Goal: Answer question/provide support

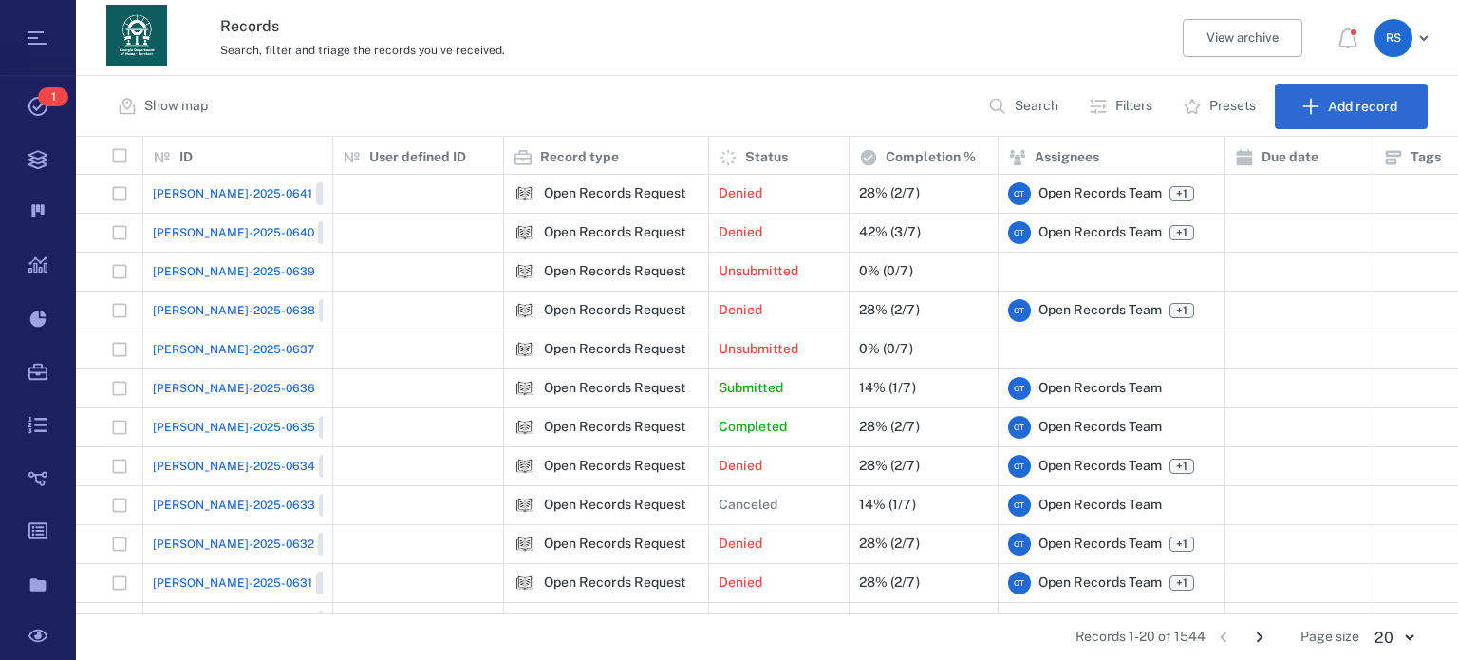
click at [1039, 102] on p "Search" at bounding box center [1036, 106] width 44 height 19
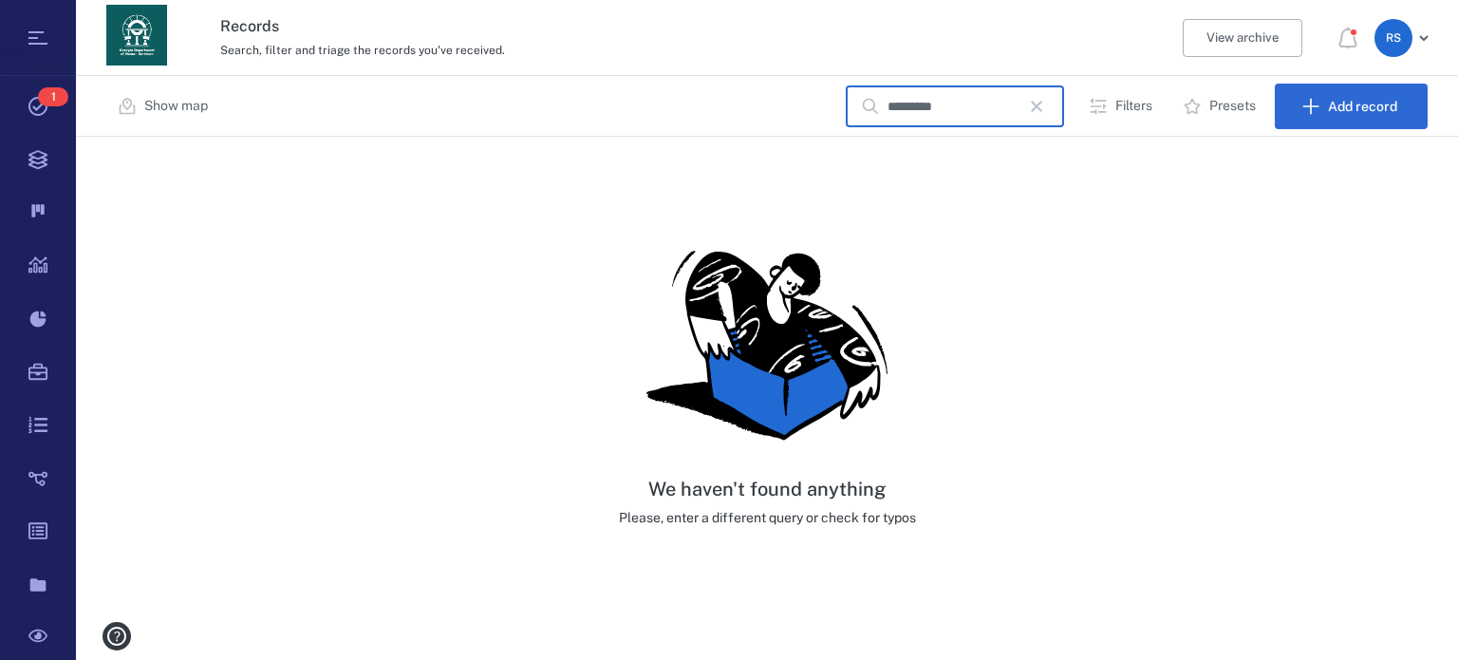
click at [920, 106] on input "*********" at bounding box center [953, 106] width 133 height 41
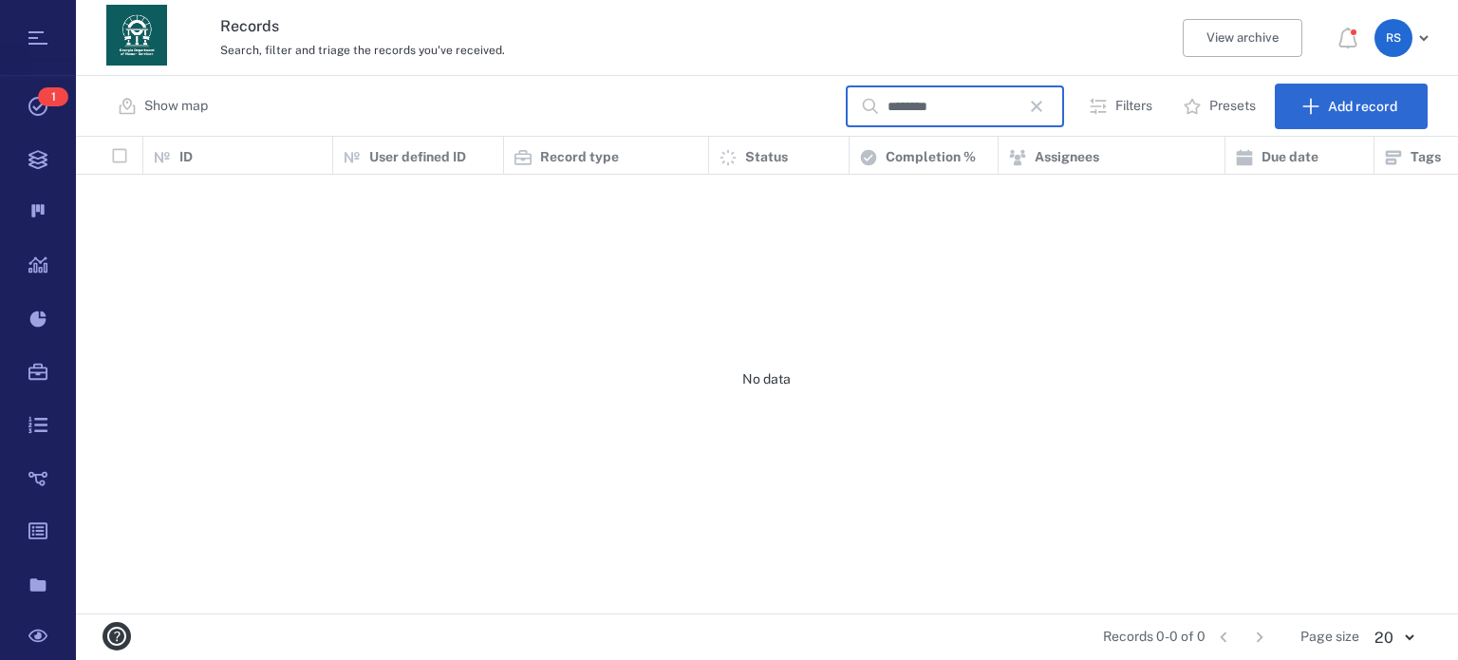
scroll to position [462, 1368]
type input "*********"
click at [194, 192] on span "[PERSON_NAME]-2025-0641" at bounding box center [232, 193] width 159 height 17
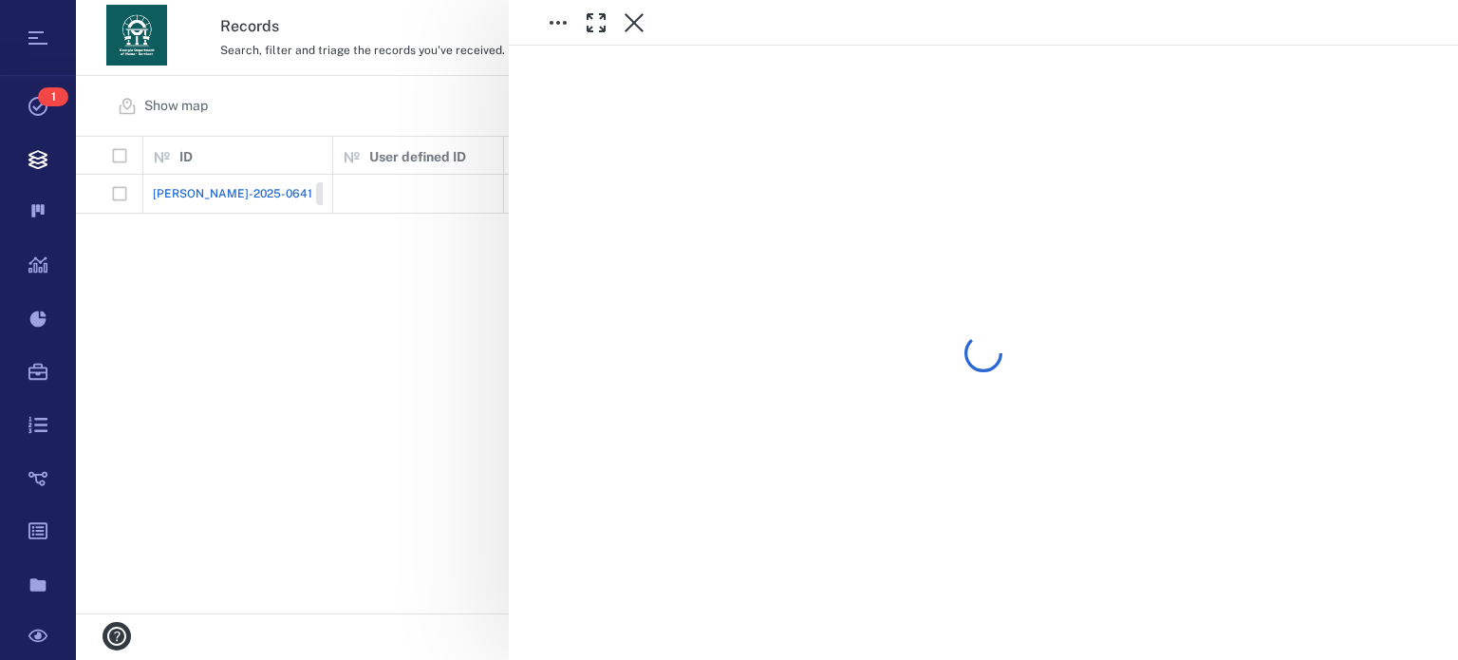
click at [194, 192] on div at bounding box center [767, 330] width 1382 height 660
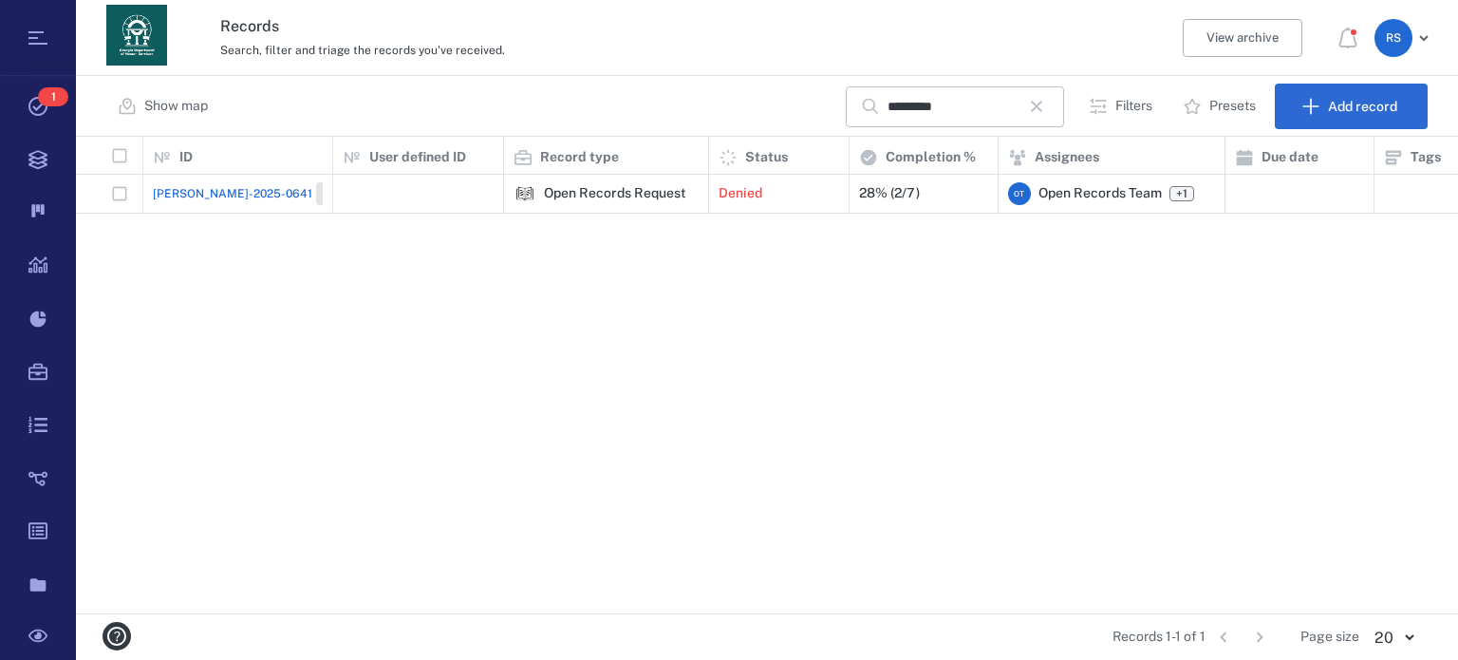
click at [213, 195] on span "[PERSON_NAME]-2025-0641" at bounding box center [232, 193] width 159 height 17
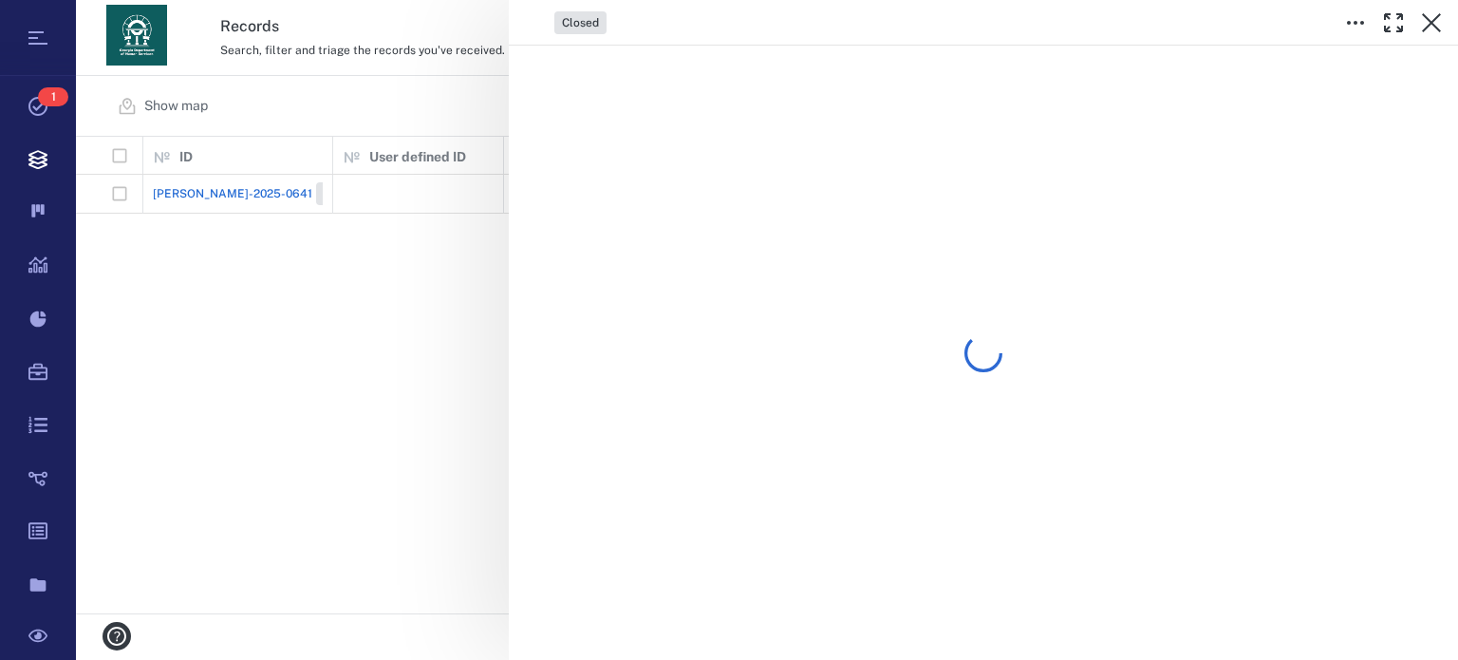
click at [213, 195] on div "Closed" at bounding box center [767, 330] width 1382 height 660
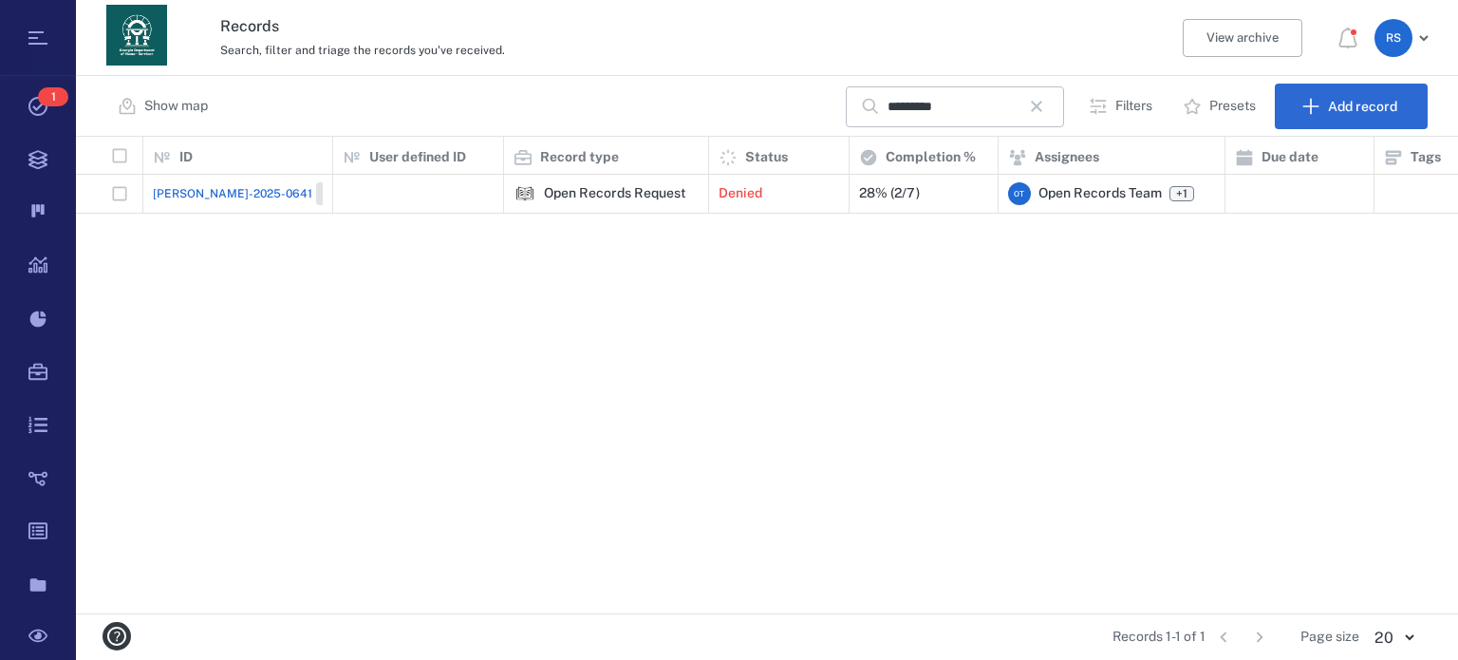
click at [213, 195] on span "[PERSON_NAME]-2025-0641" at bounding box center [232, 193] width 159 height 17
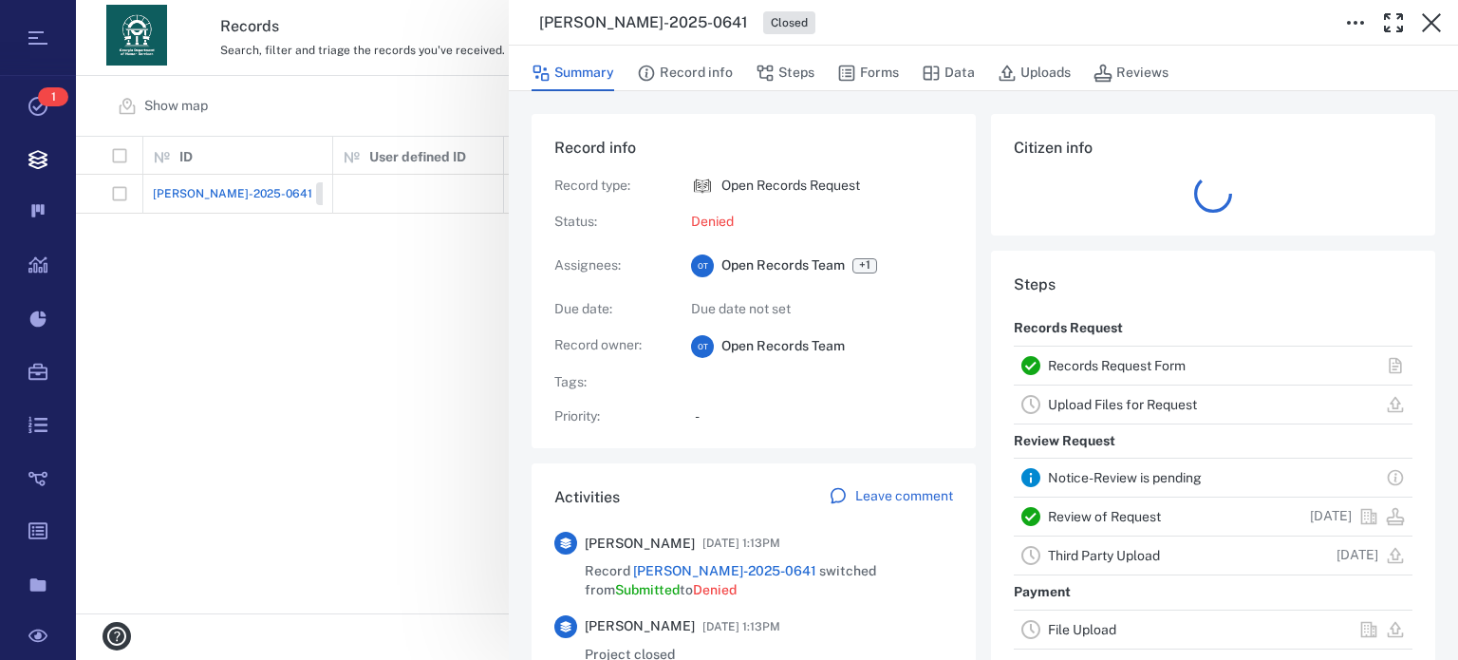
click at [1101, 409] on link "Upload Files for Request" at bounding box center [1122, 404] width 149 height 15
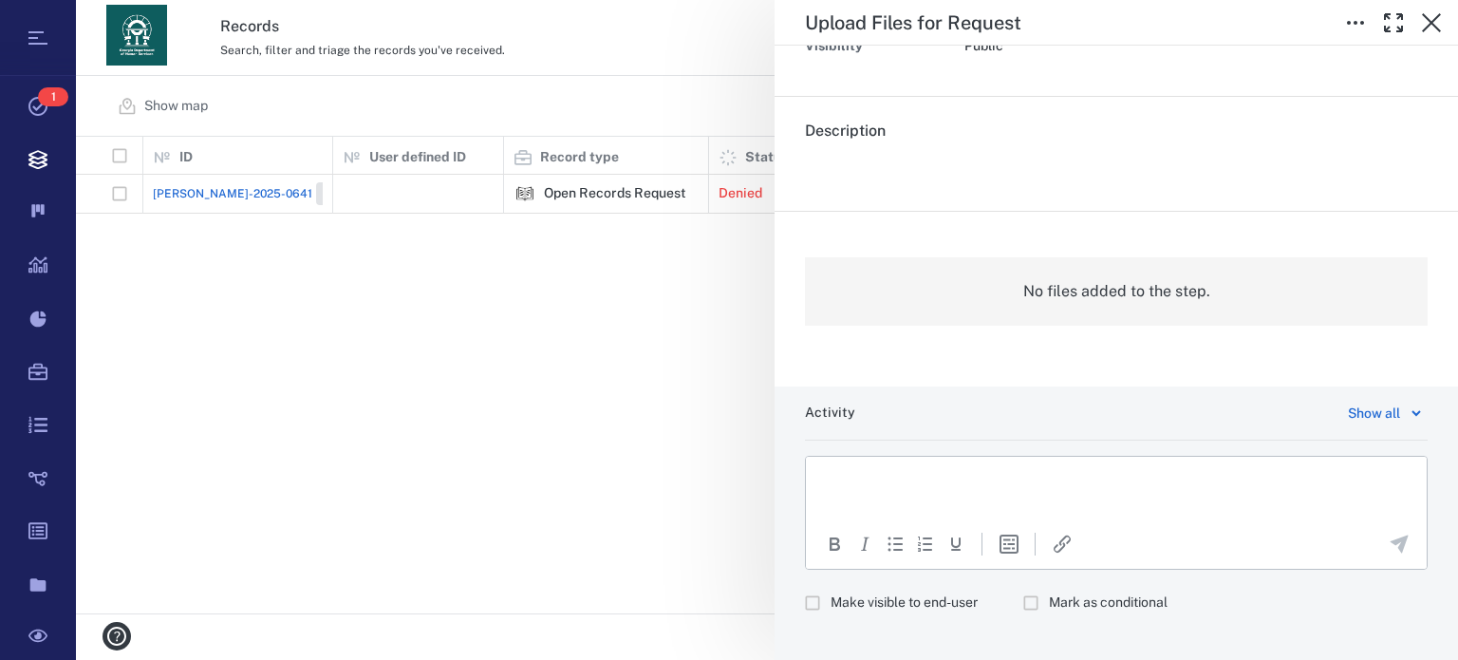
scroll to position [222, 0]
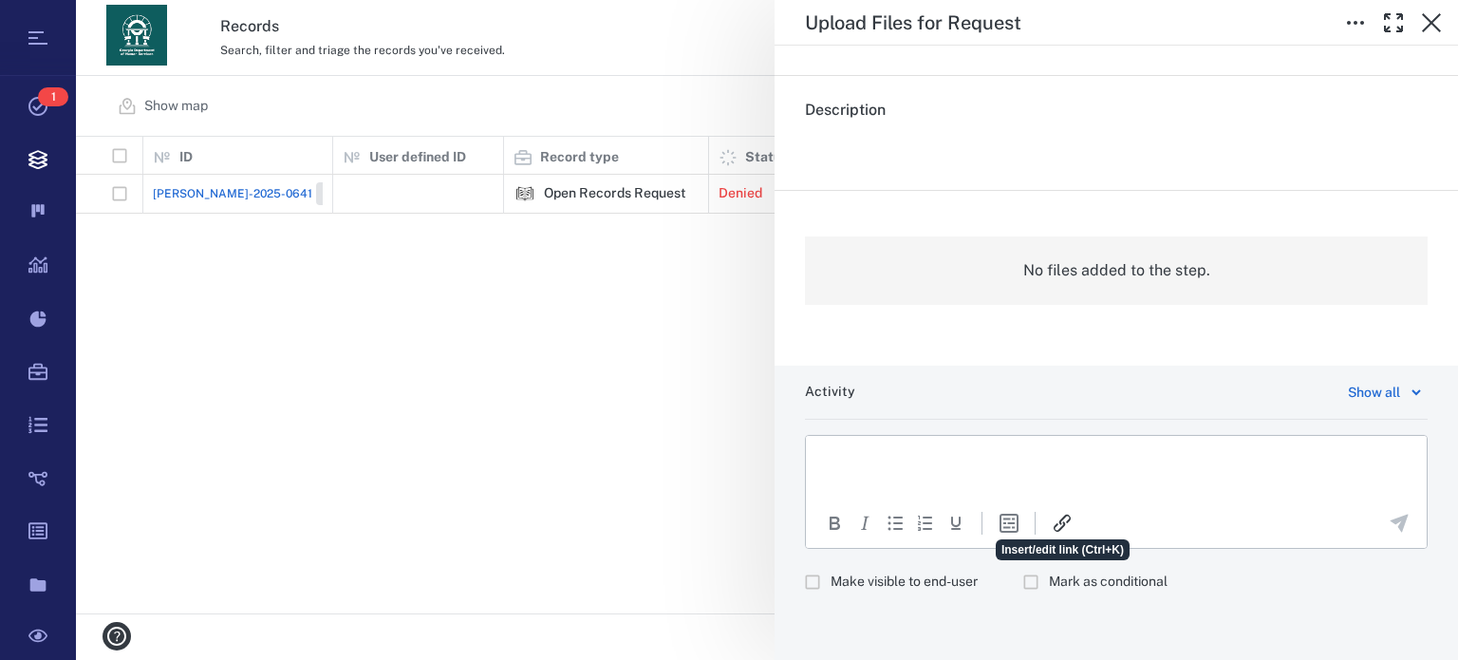
click at [1066, 523] on icon "Insert/edit link" at bounding box center [1062, 523] width 23 height 23
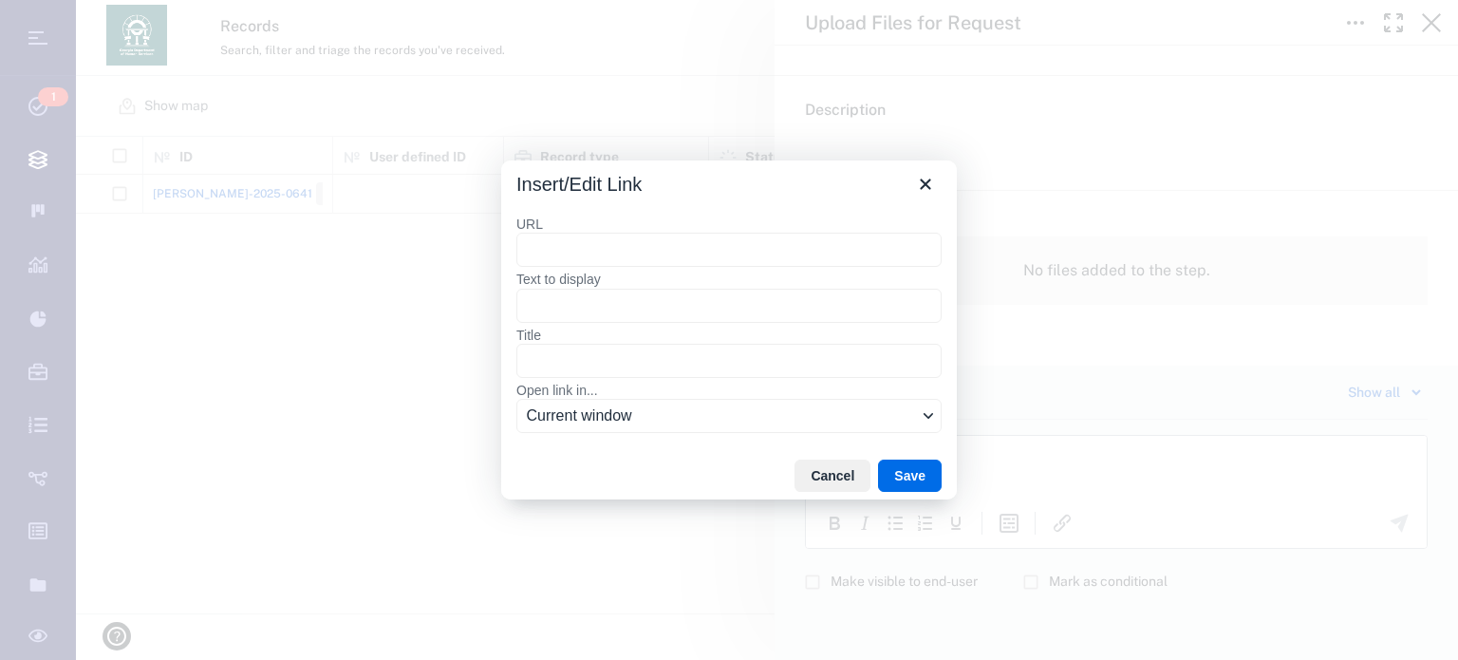
click at [704, 251] on input "URL" at bounding box center [728, 250] width 425 height 34
type input "*"
type input "**"
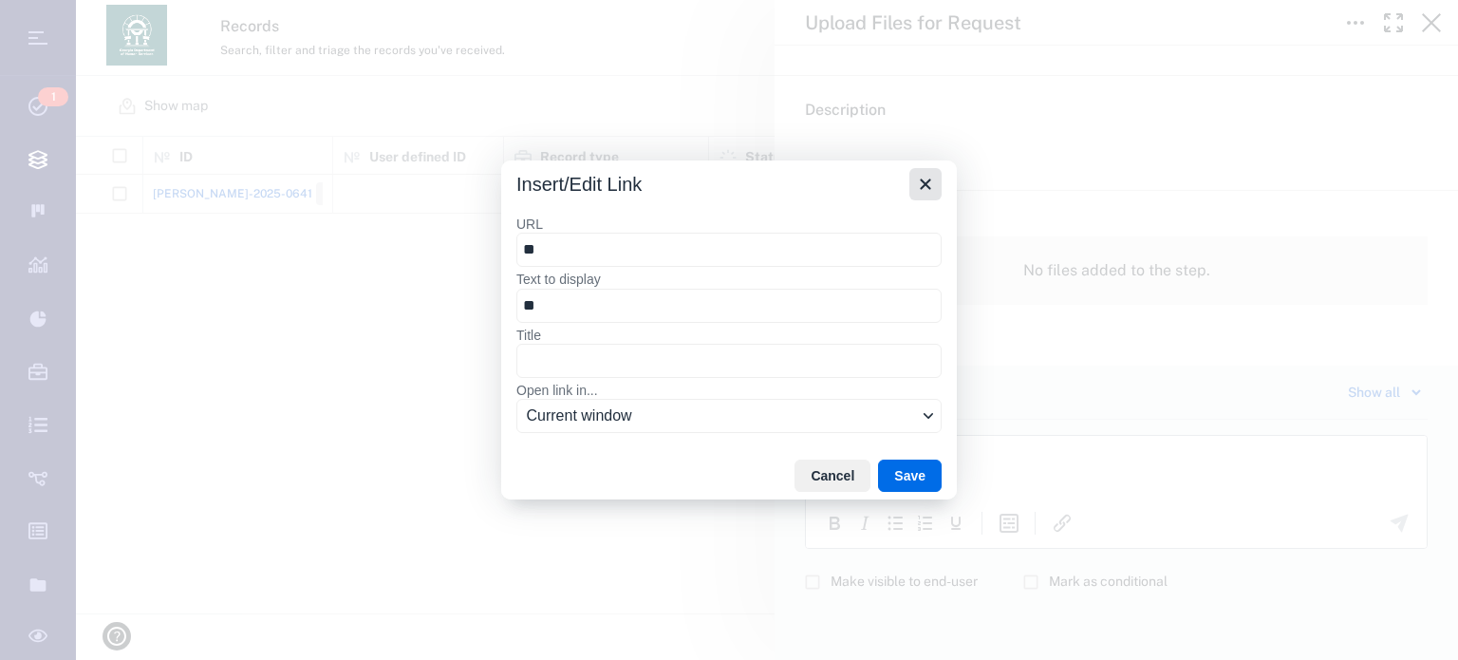
type input "**"
click at [923, 184] on icon "Close" at bounding box center [925, 184] width 10 height 10
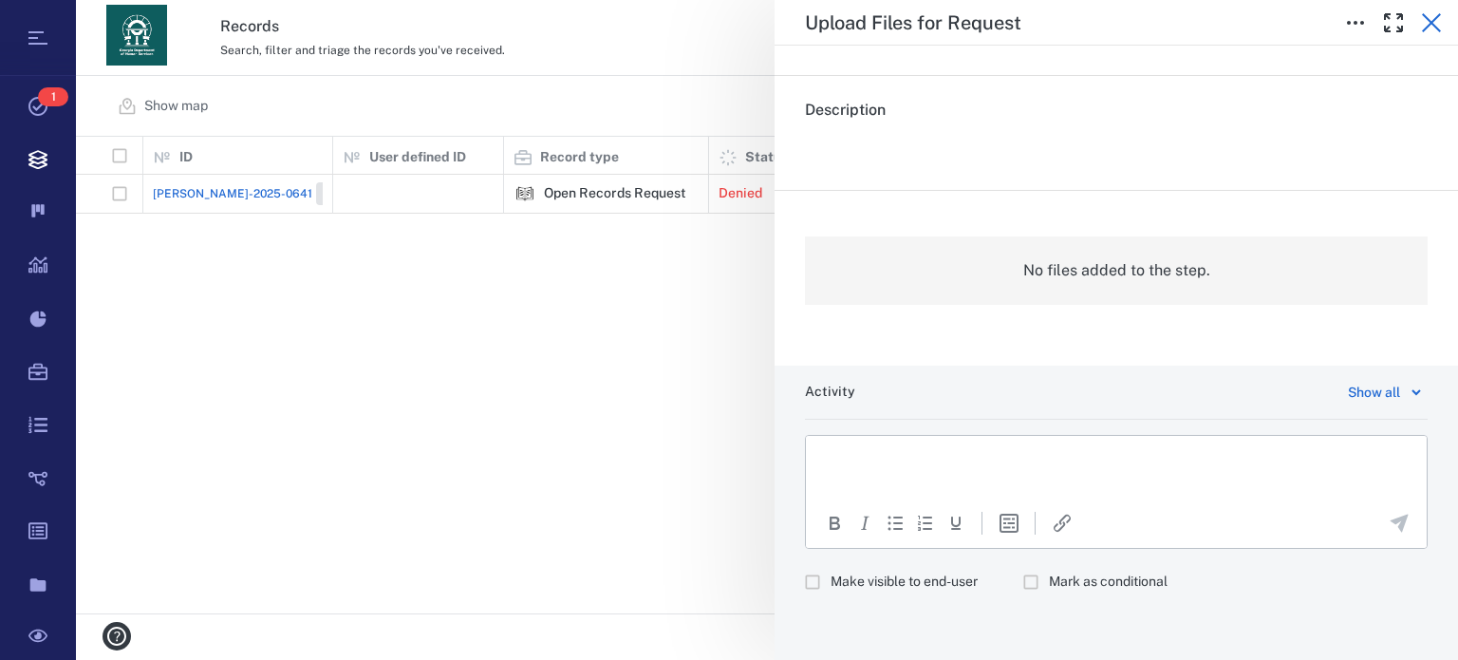
click at [1424, 21] on icon "button" at bounding box center [1431, 22] width 23 height 23
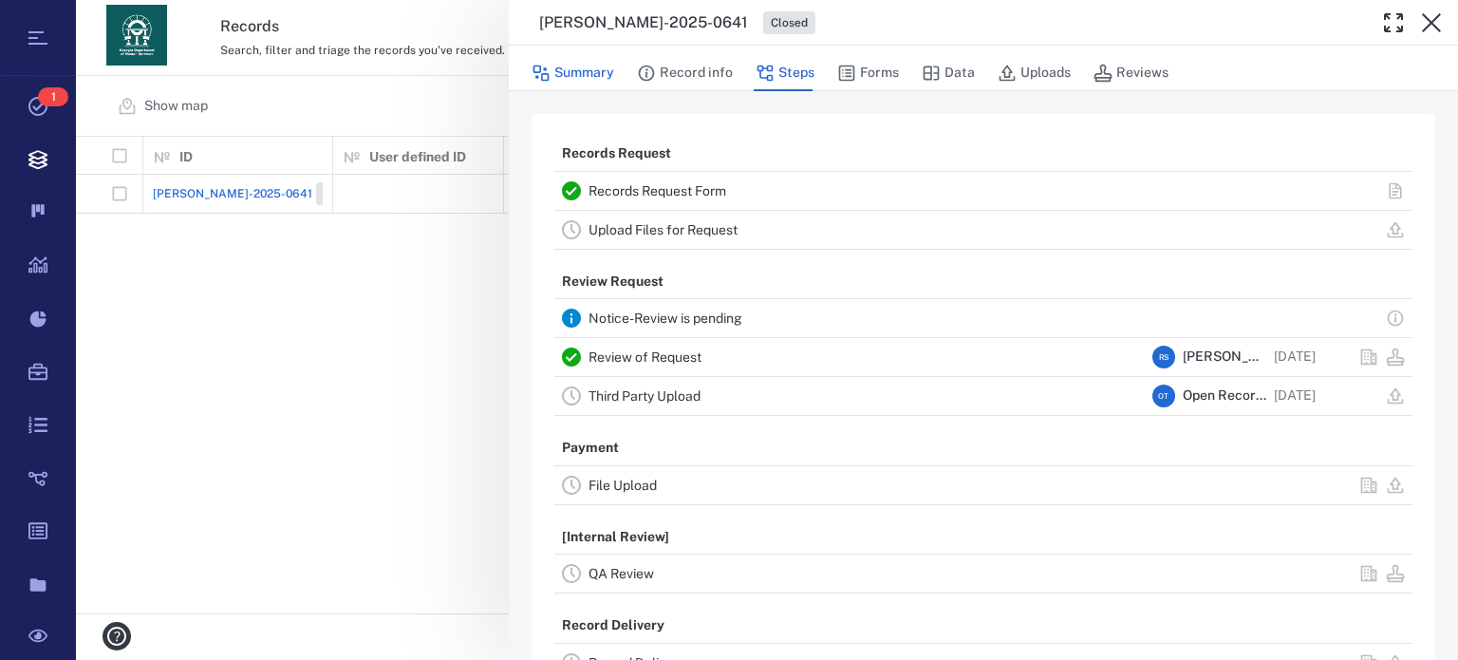
click at [597, 73] on button "Summary" at bounding box center [572, 73] width 83 height 36
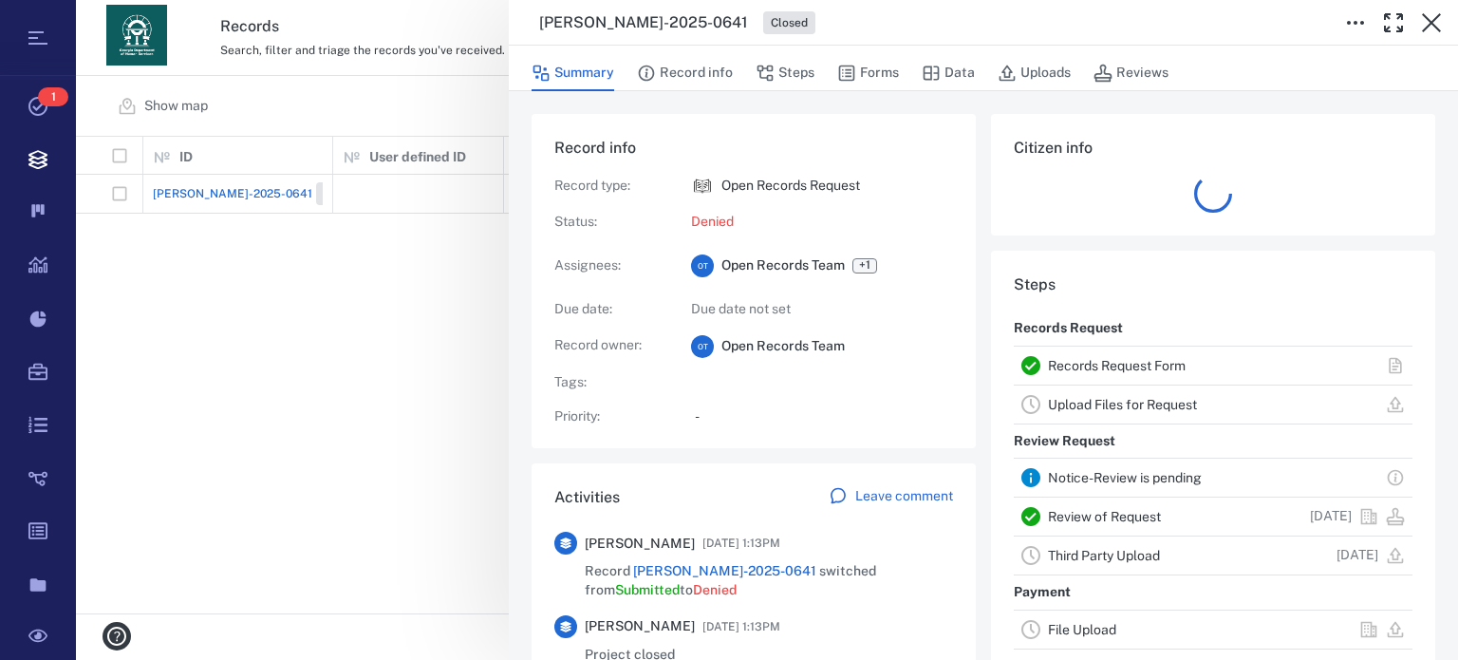
click at [886, 500] on p "Leave comment" at bounding box center [904, 496] width 98 height 19
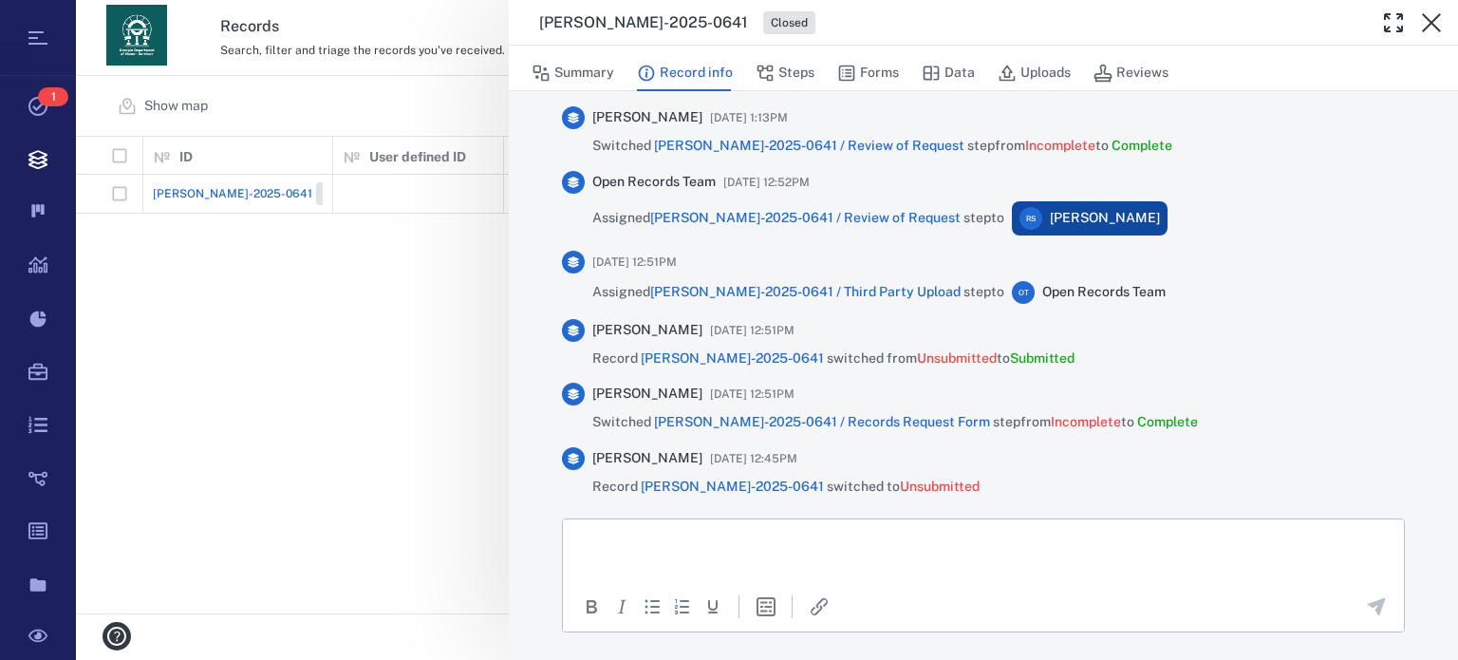
click at [644, 550] on html at bounding box center [983, 542] width 841 height 47
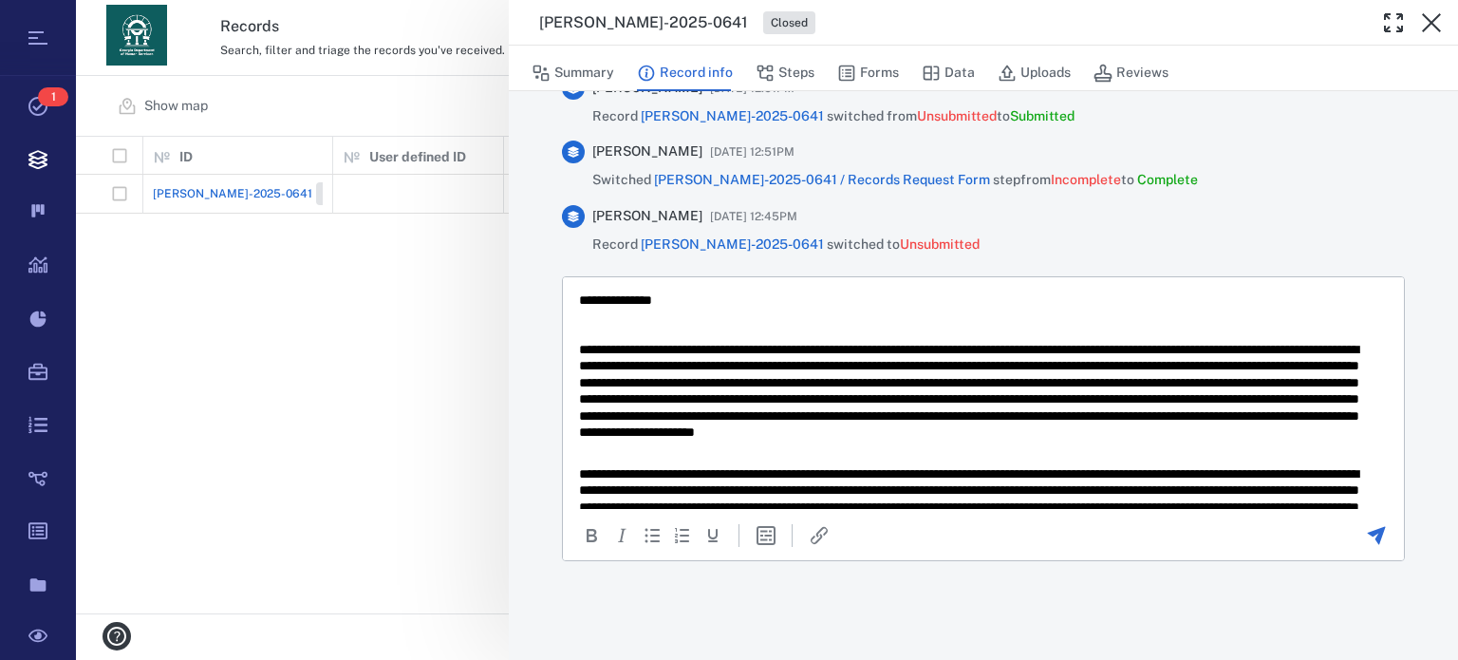
scroll to position [482, 0]
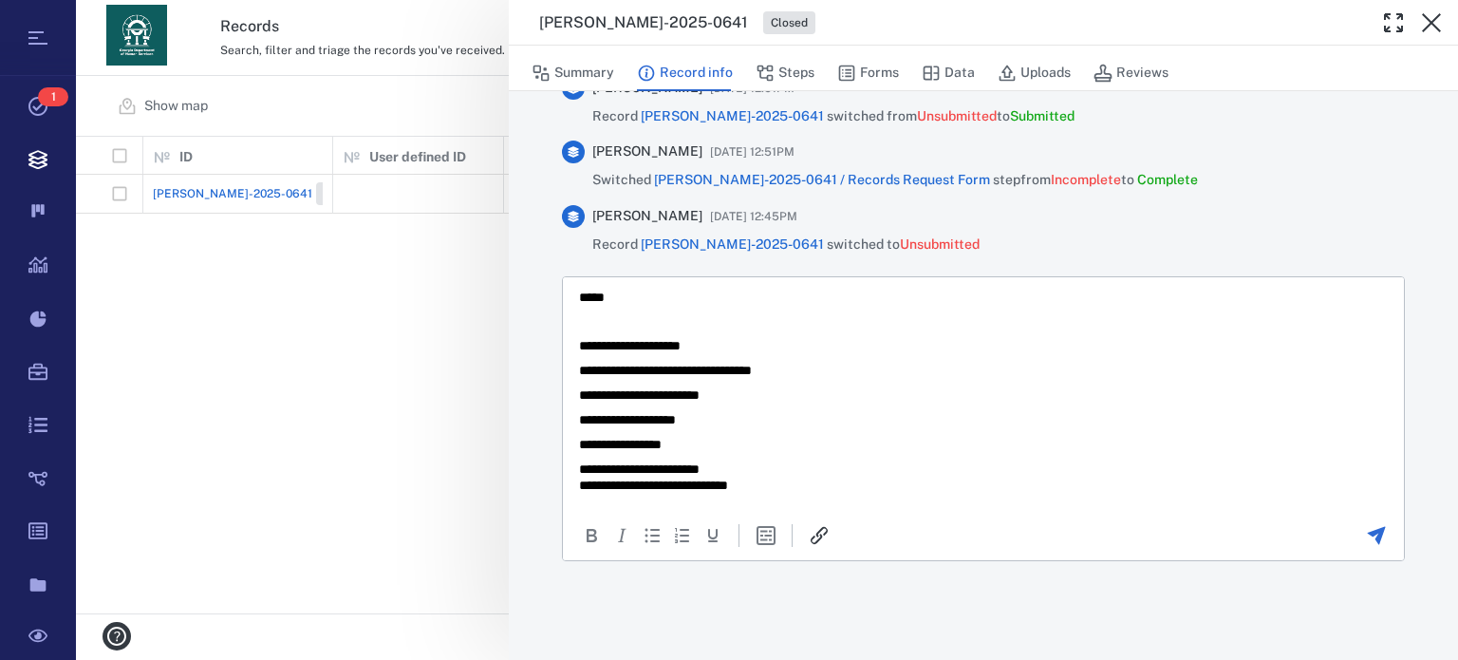
click at [820, 524] on icon "Insert/edit link" at bounding box center [819, 535] width 23 height 23
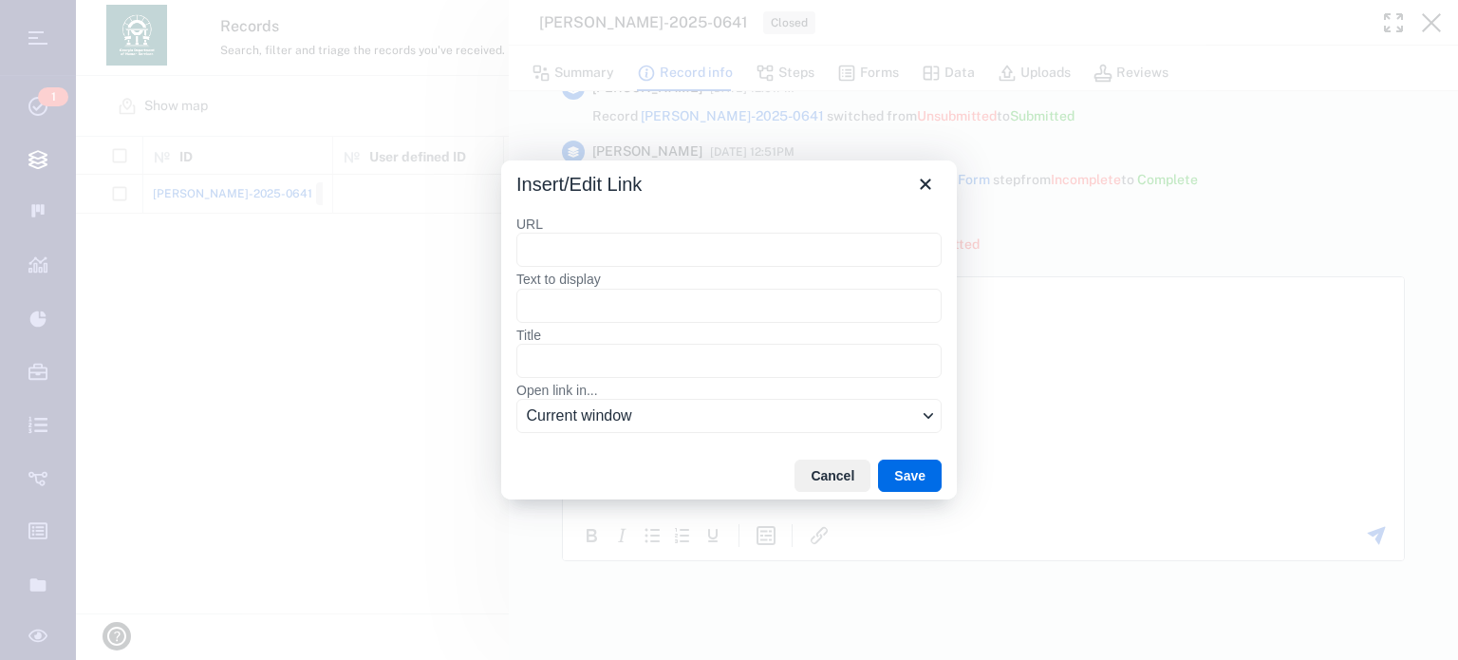
click at [597, 248] on input "URL" at bounding box center [728, 250] width 425 height 34
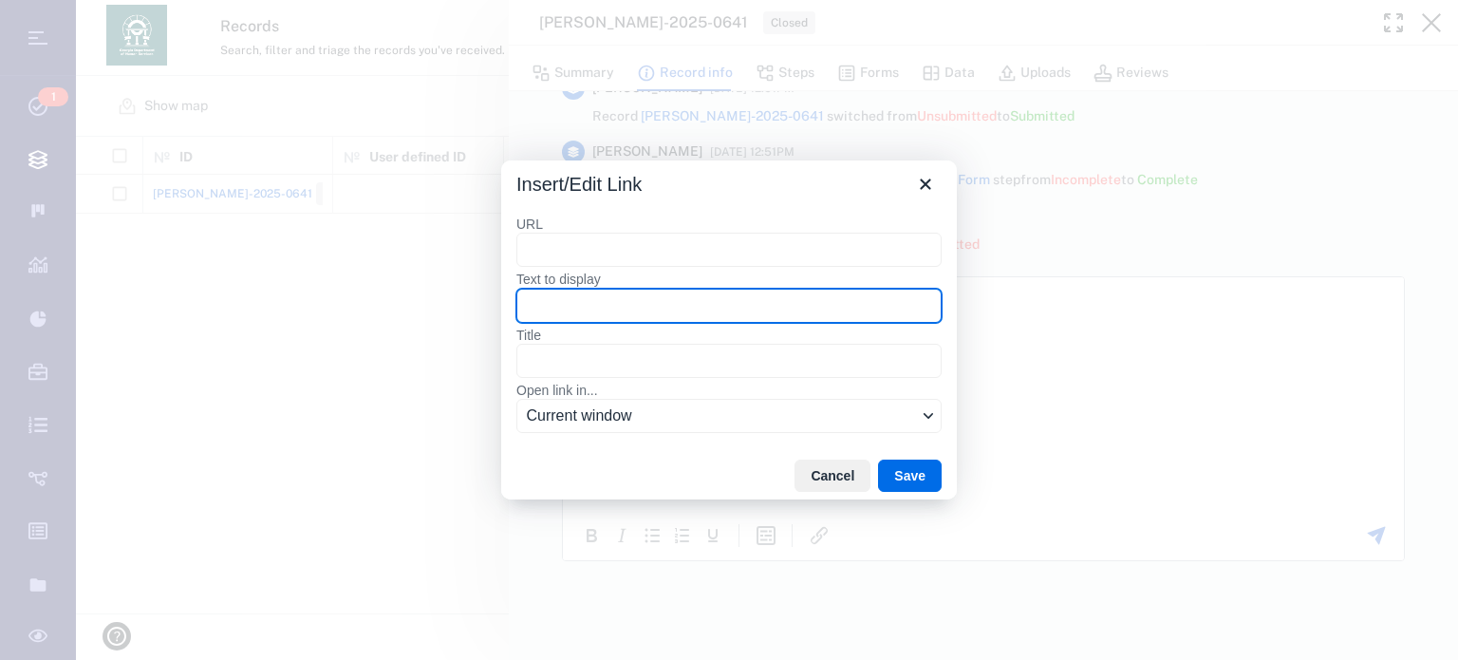
click at [607, 306] on input "Text to display" at bounding box center [728, 305] width 425 height 34
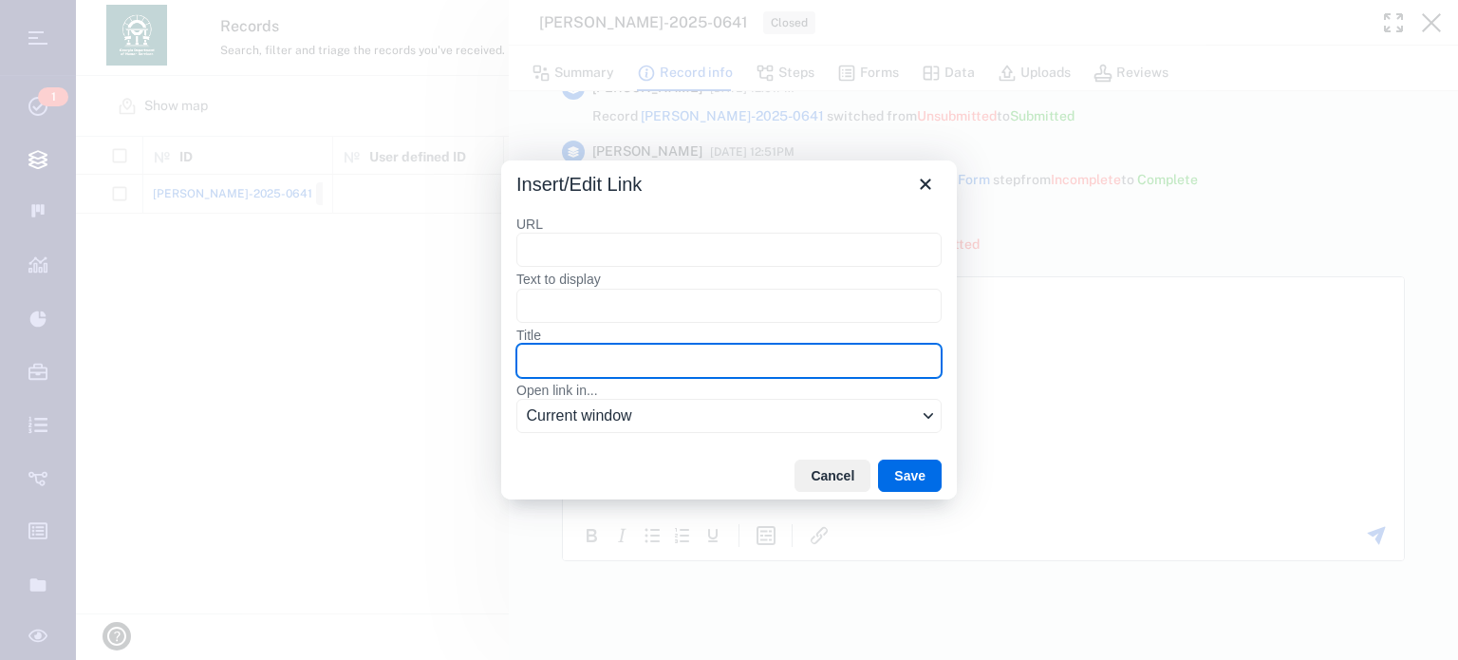
click at [609, 363] on input "Title" at bounding box center [728, 361] width 425 height 34
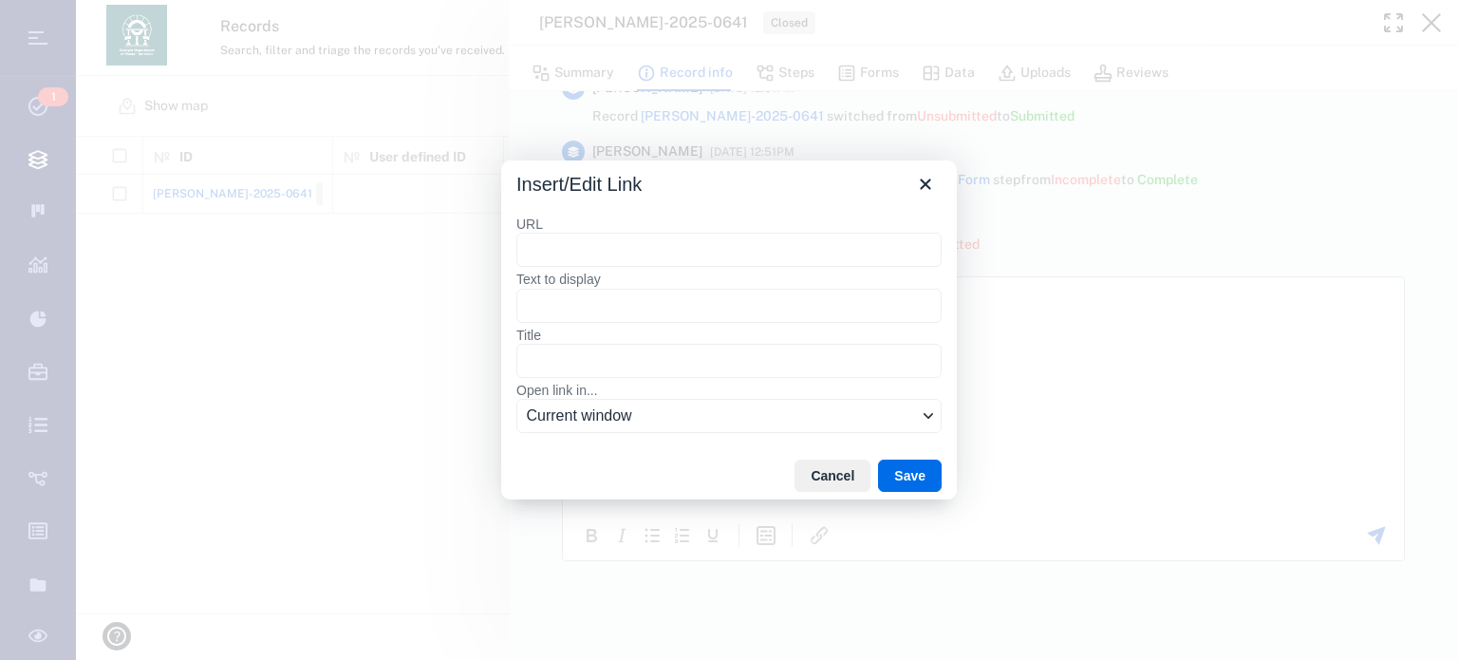
click at [930, 412] on icon "Open link in..." at bounding box center [927, 415] width 9 height 9
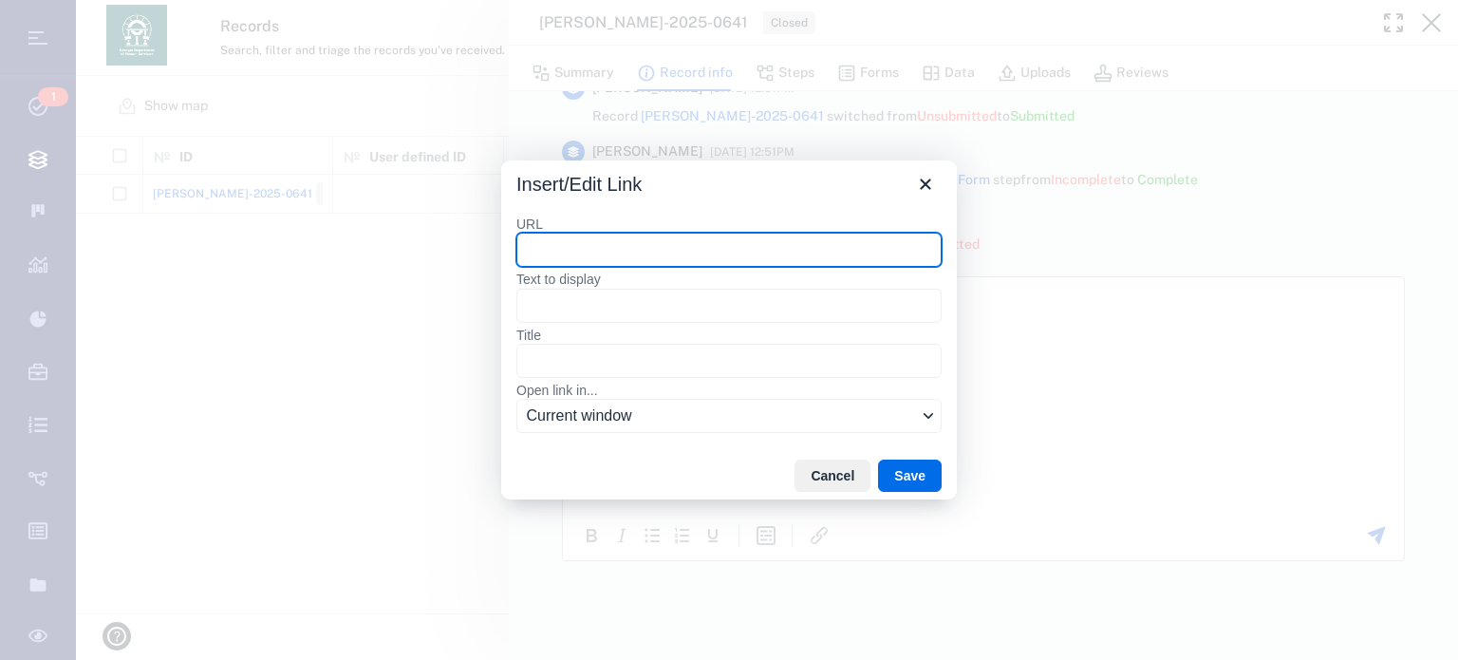
click at [752, 252] on input "URL" at bounding box center [728, 250] width 425 height 34
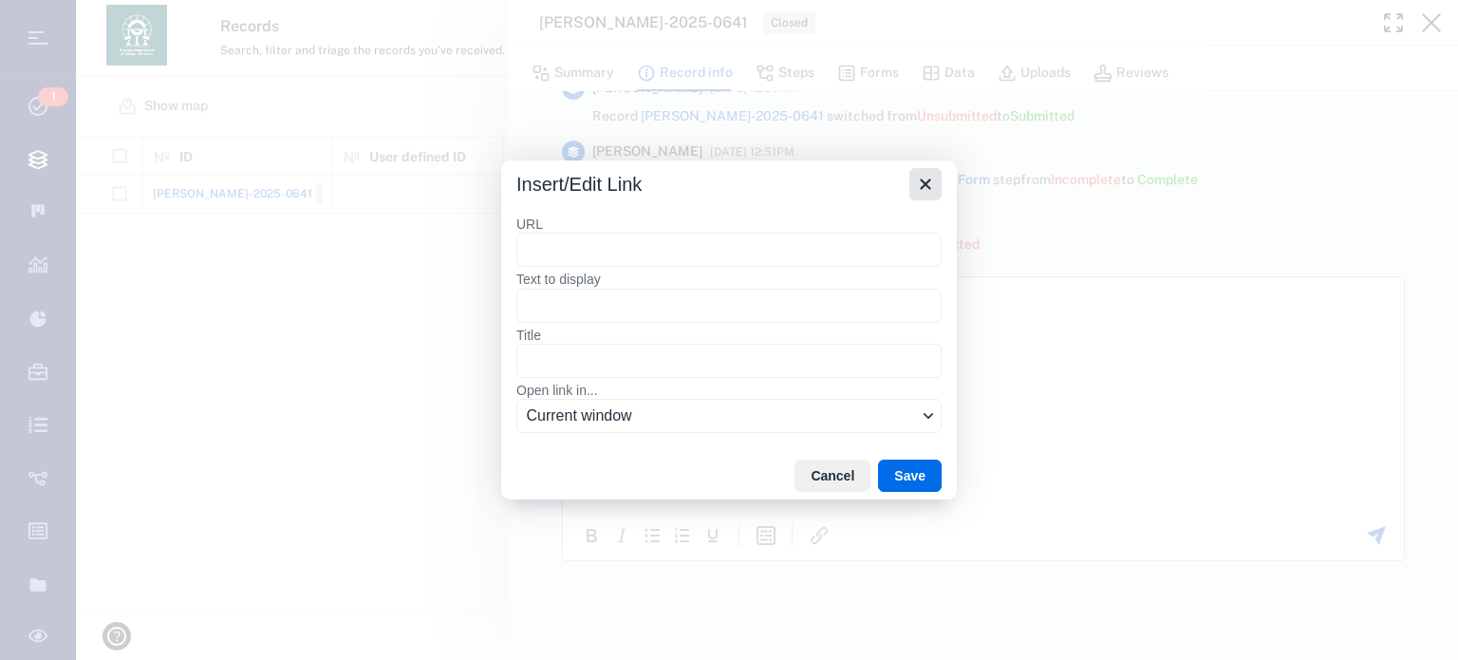
click at [932, 183] on icon "Close" at bounding box center [925, 184] width 23 height 23
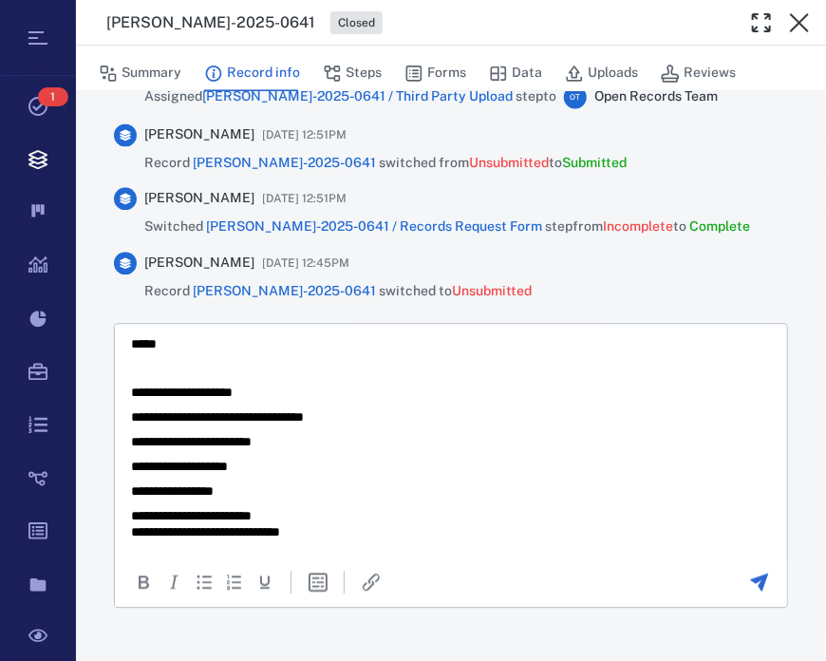
scroll to position [581, 0]
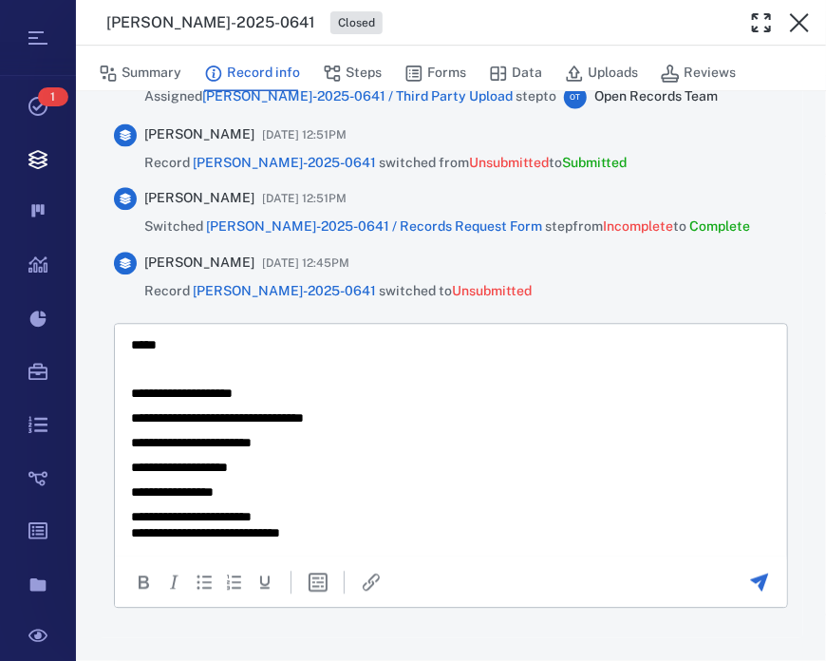
click at [382, 545] on html "**********" at bounding box center [450, 150] width 672 height 814
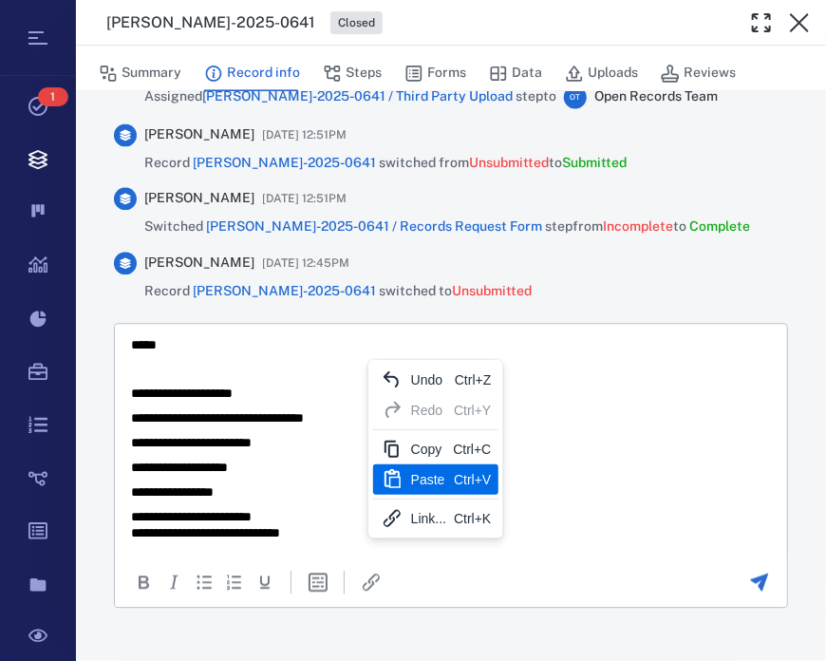
click at [415, 480] on div "Paste" at bounding box center [428, 479] width 35 height 23
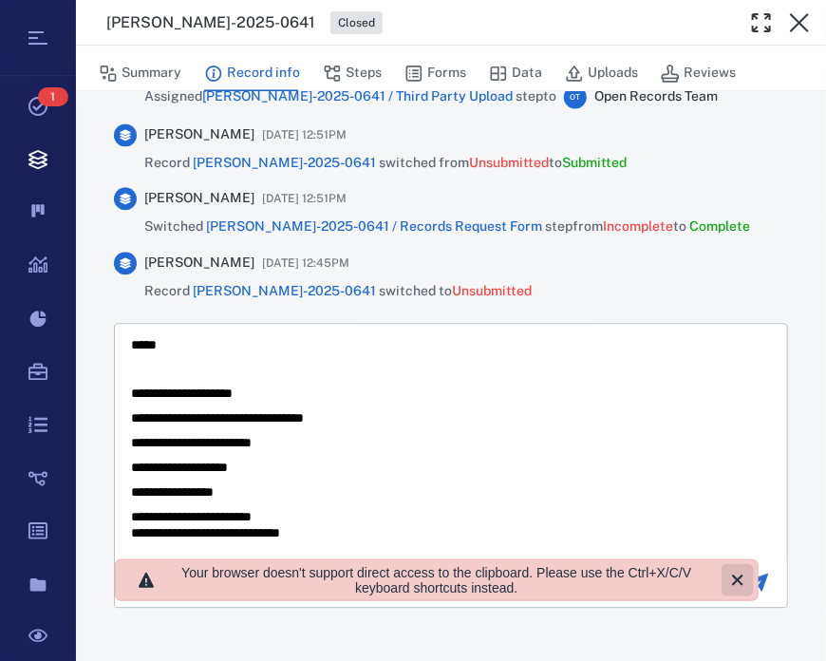
click at [738, 582] on icon "Close" at bounding box center [737, 579] width 23 height 23
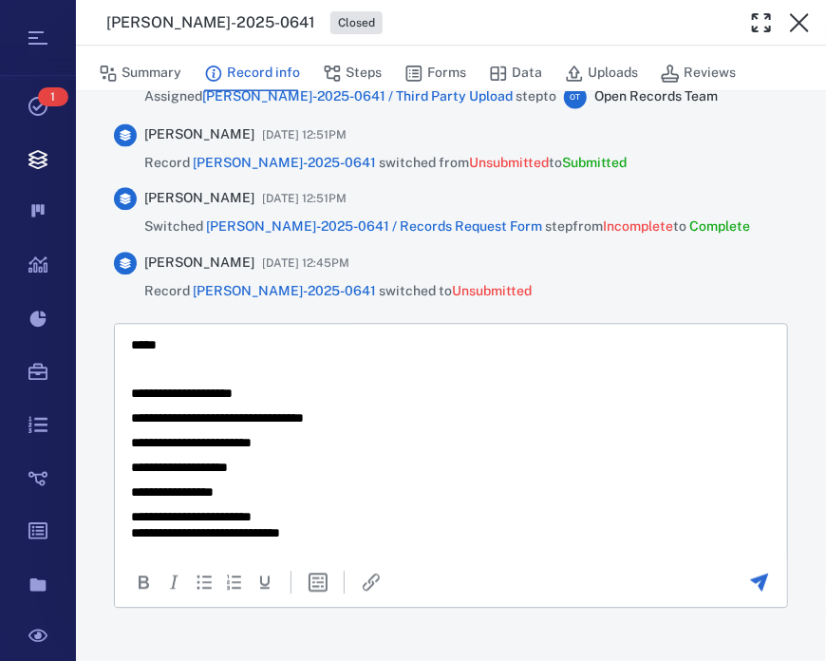
click at [339, 551] on html "**********" at bounding box center [450, 150] width 672 height 814
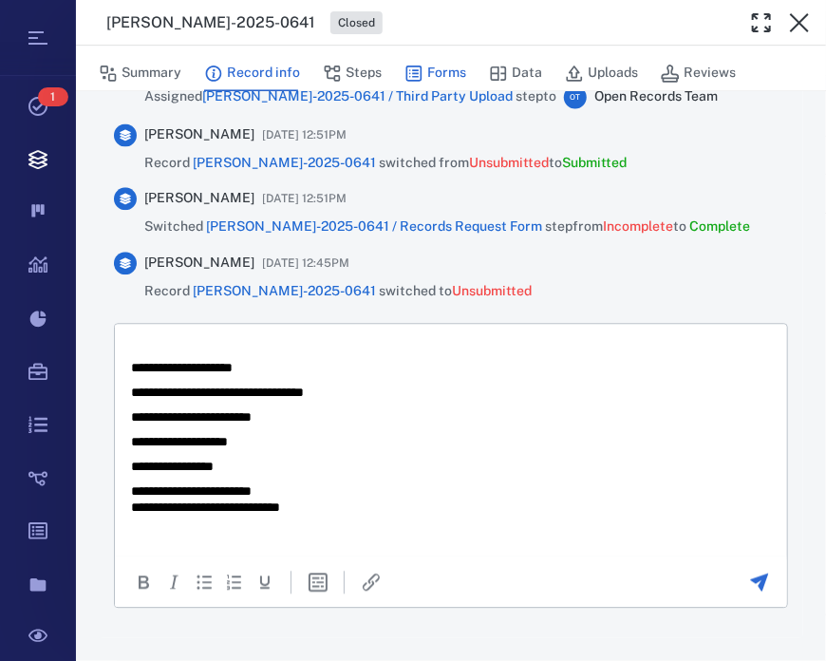
click at [441, 65] on button "Forms" at bounding box center [435, 73] width 62 height 36
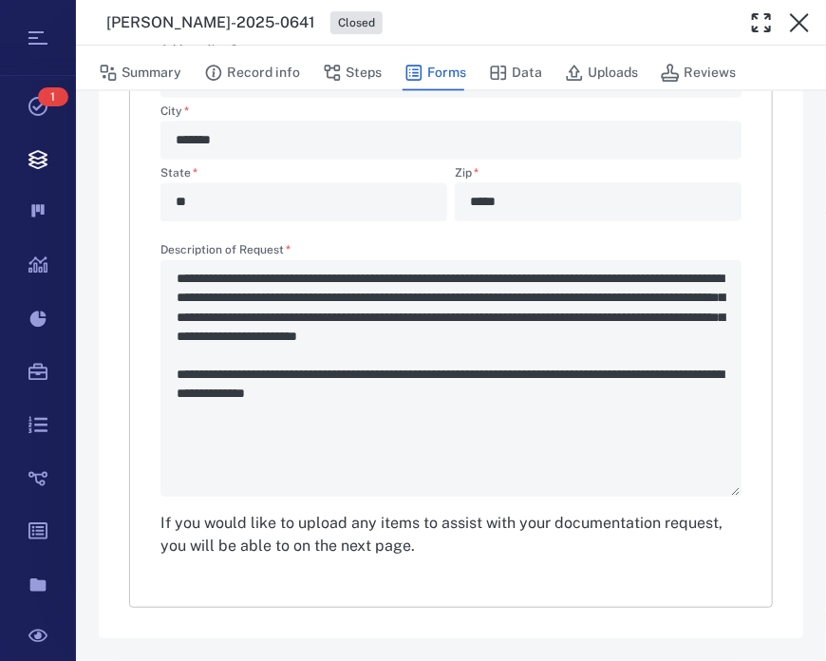
scroll to position [749, 0]
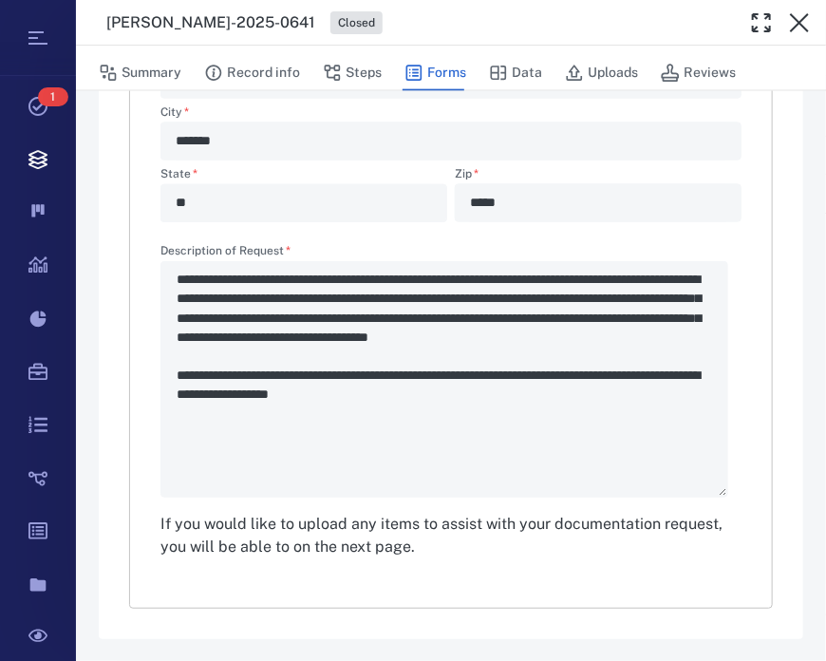
type textarea "*"
click at [364, 75] on button "Steps" at bounding box center [352, 73] width 59 height 36
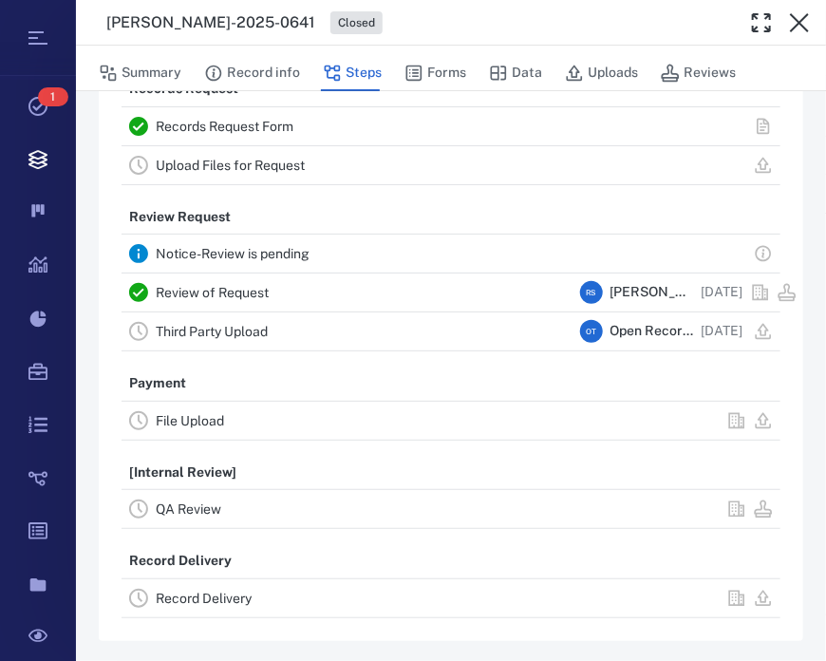
click at [222, 160] on link "Upload Files for Request" at bounding box center [230, 165] width 149 height 15
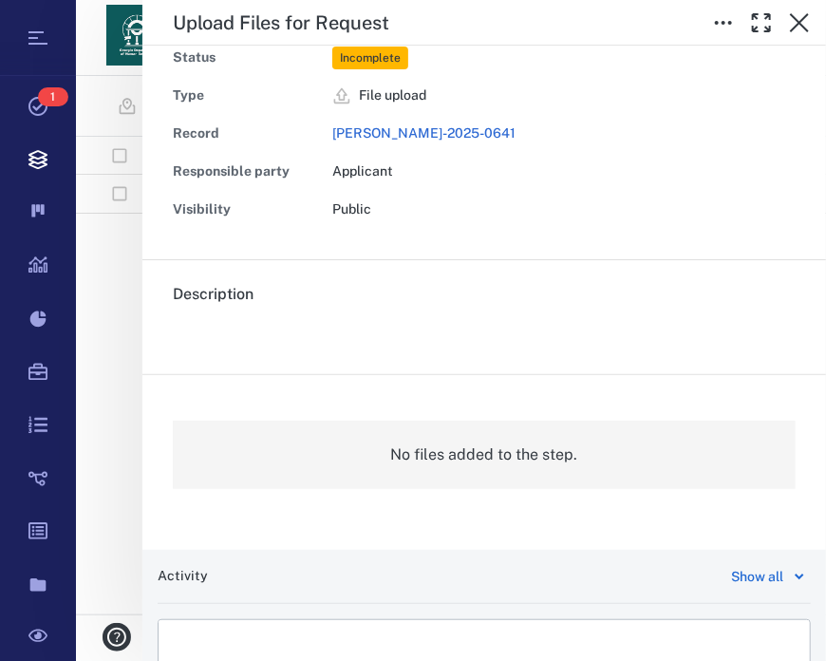
scroll to position [176, 0]
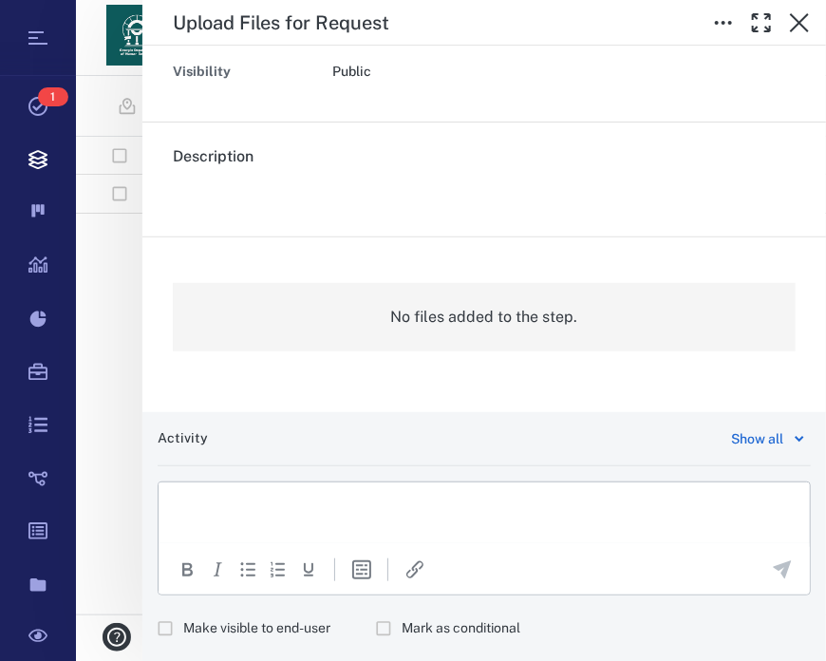
click at [465, 518] on html at bounding box center [483, 504] width 651 height 47
click at [414, 565] on icon "Insert/edit link" at bounding box center [414, 569] width 17 height 17
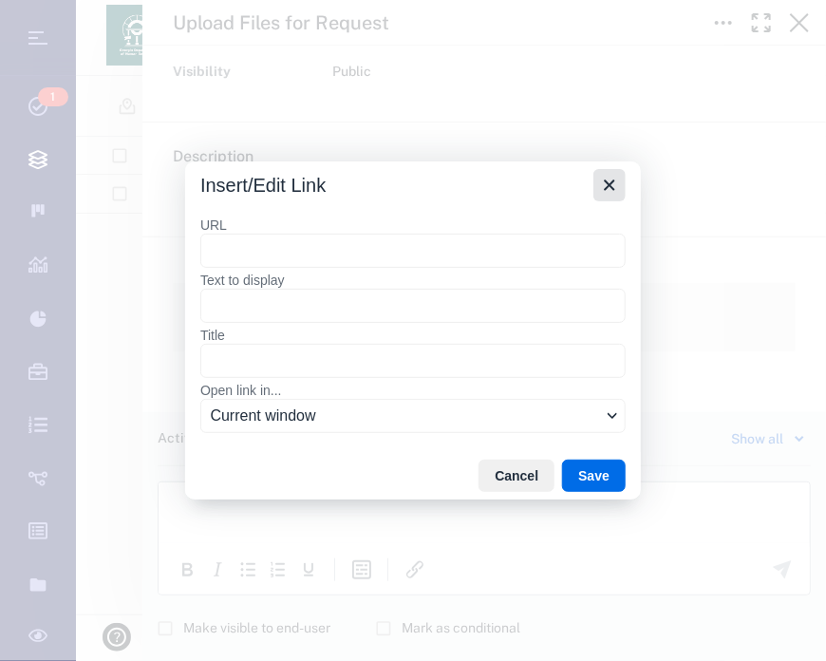
click at [603, 186] on icon "Close" at bounding box center [609, 185] width 23 height 23
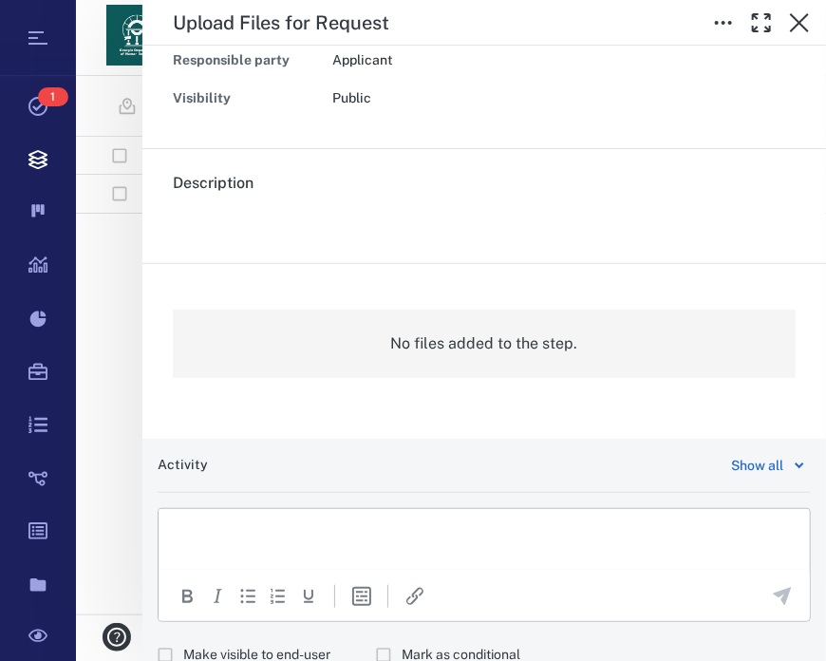
scroll to position [152, 0]
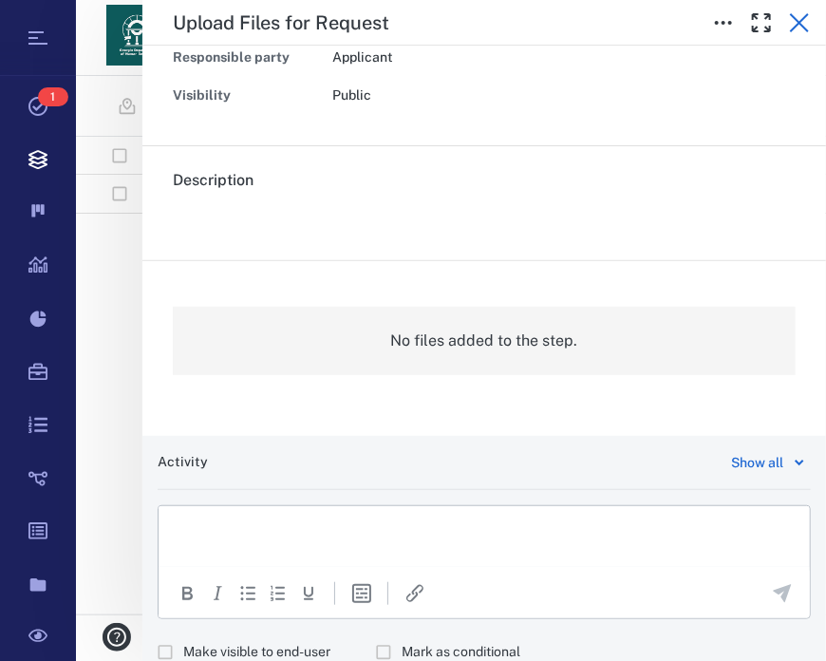
click at [797, 20] on icon "button" at bounding box center [799, 22] width 19 height 19
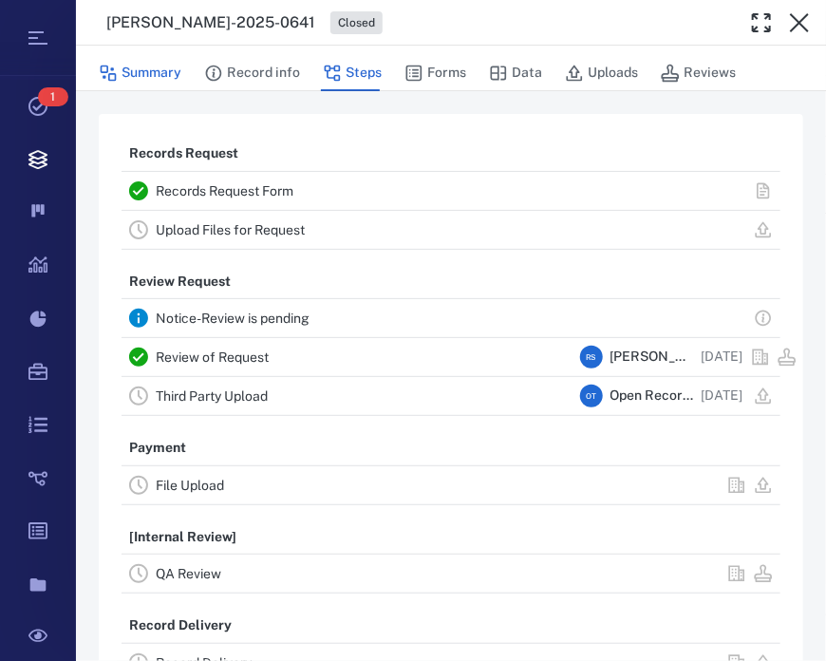
click at [163, 73] on button "Summary" at bounding box center [140, 73] width 83 height 36
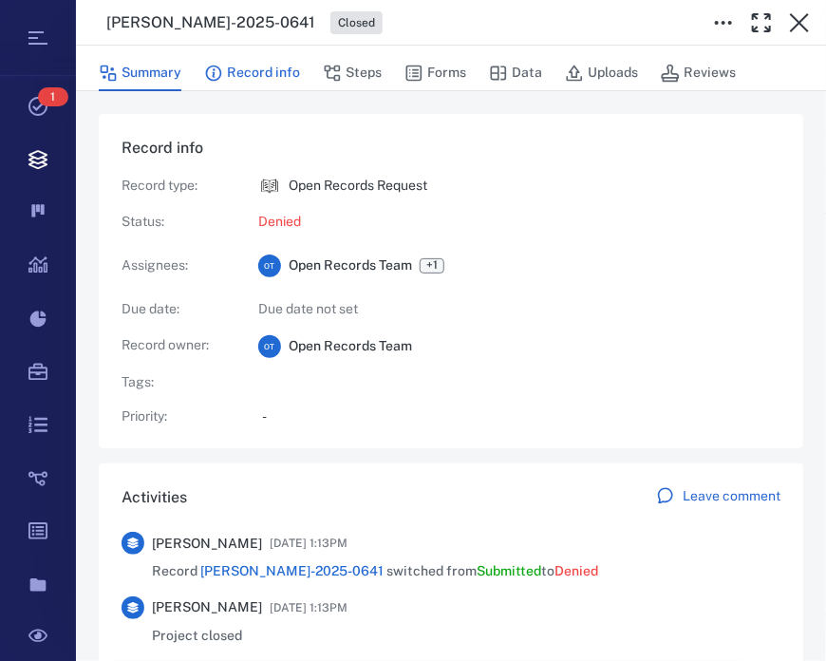
click at [249, 71] on button "Record info" at bounding box center [252, 73] width 96 height 36
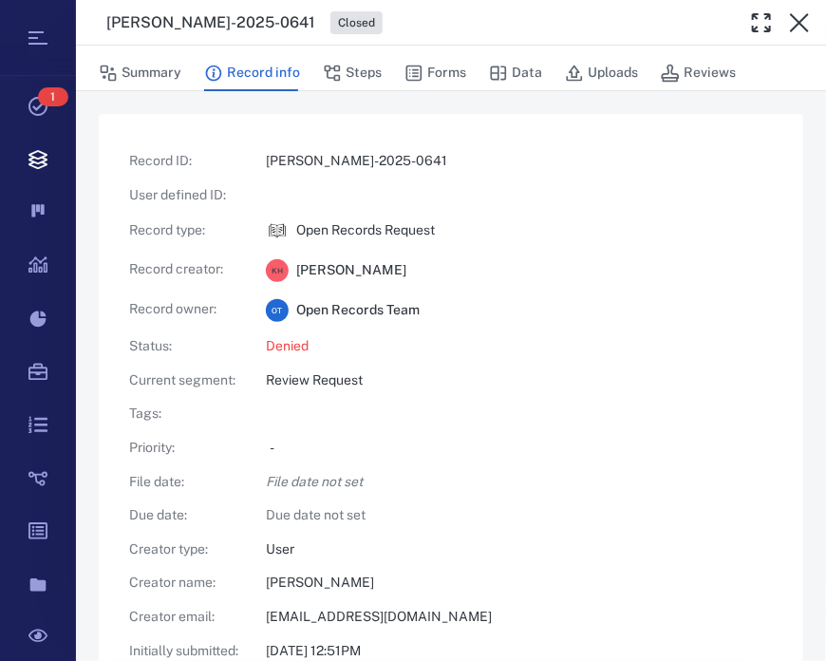
click at [300, 624] on p "[EMAIL_ADDRESS][DOMAIN_NAME]" at bounding box center [519, 616] width 507 height 19
click at [379, 587] on p "[PERSON_NAME]" at bounding box center [519, 582] width 507 height 19
click at [261, 611] on div "[EMAIL_ADDRESS][DOMAIN_NAME]" at bounding box center [512, 616] width 522 height 19
click at [270, 614] on p "[EMAIL_ADDRESS][DOMAIN_NAME]" at bounding box center [519, 616] width 507 height 19
drag, startPoint x: 268, startPoint y: 614, endPoint x: 410, endPoint y: 626, distance: 142.9
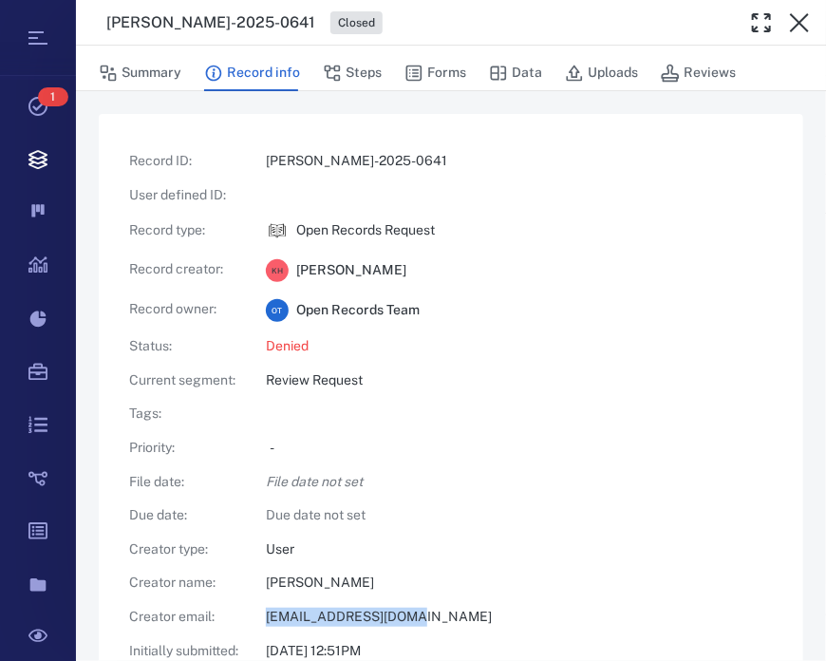
click at [410, 626] on div "Record ID : [PERSON_NAME]-2025-0641 User defined ID : Record type : Open Record…" at bounding box center [450, 483] width 643 height 662
copy p "[EMAIL_ADDRESS][DOMAIN_NAME]"
click at [361, 76] on button "Steps" at bounding box center [352, 73] width 59 height 36
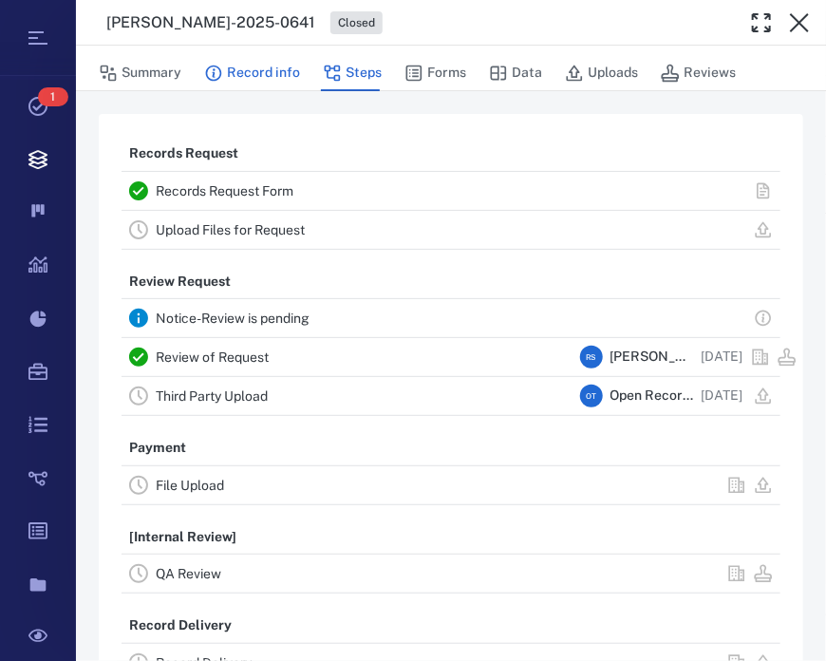
click at [251, 83] on button "Record info" at bounding box center [252, 73] width 96 height 36
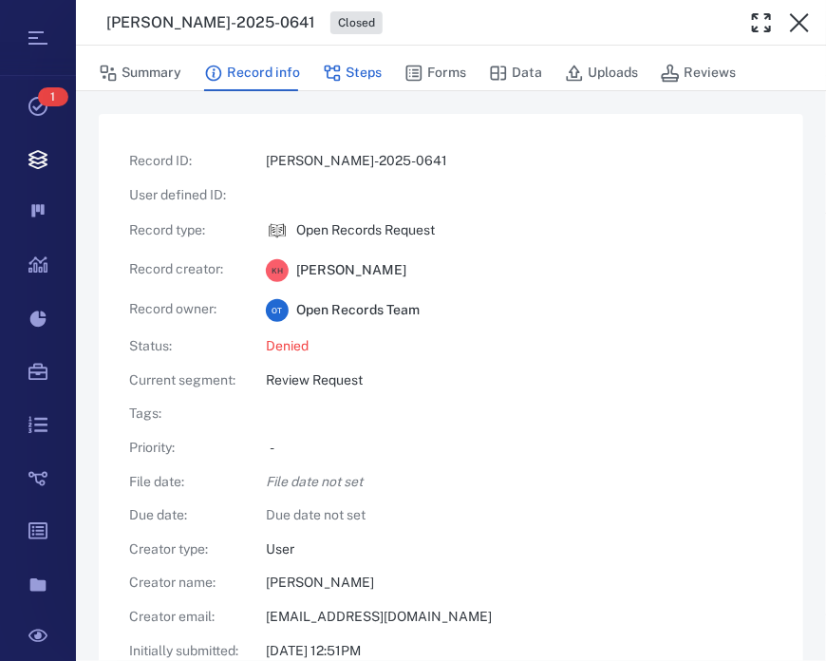
click at [323, 69] on icon "button" at bounding box center [332, 73] width 19 height 19
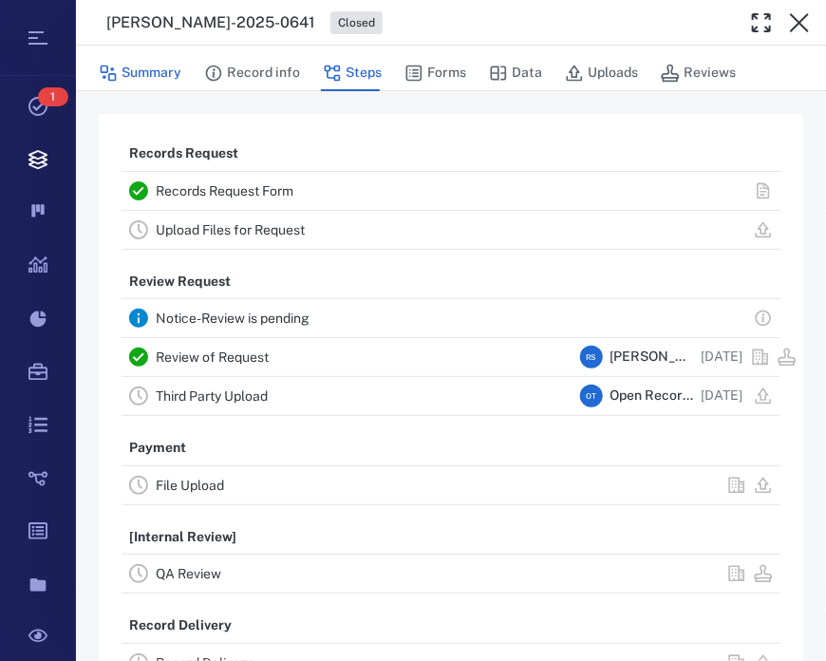
click at [165, 73] on button "Summary" at bounding box center [140, 73] width 83 height 36
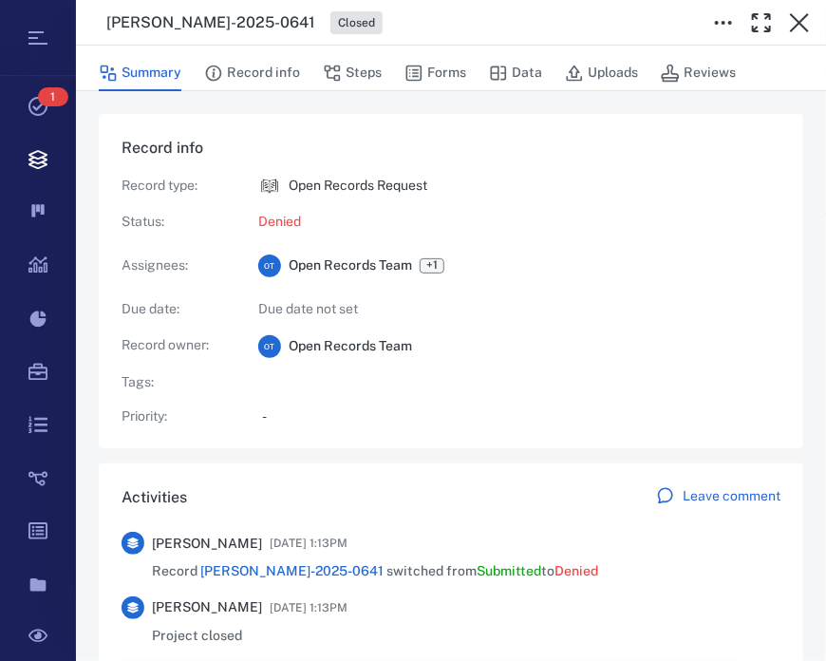
click at [720, 493] on p "Leave comment" at bounding box center [731, 496] width 98 height 19
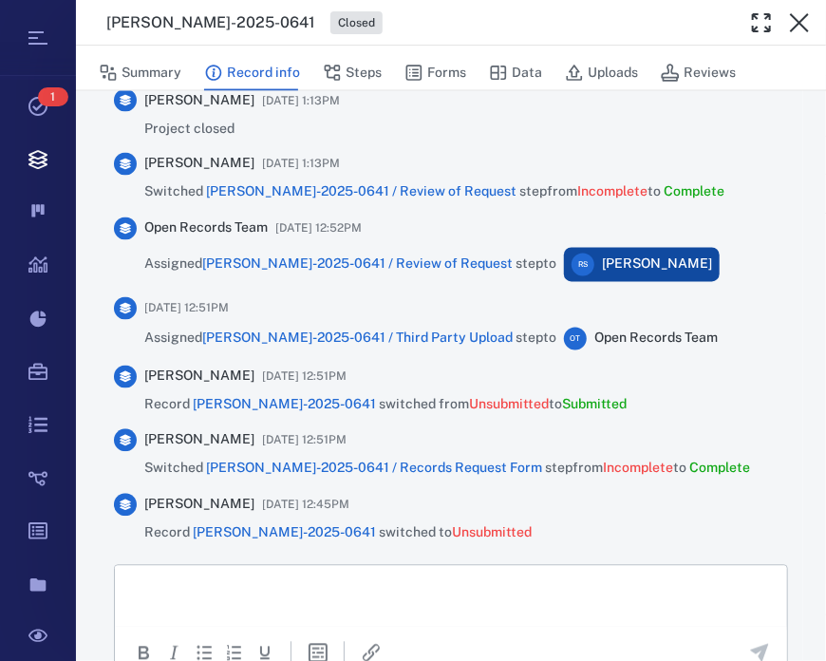
click at [369, 576] on html at bounding box center [450, 589] width 672 height 47
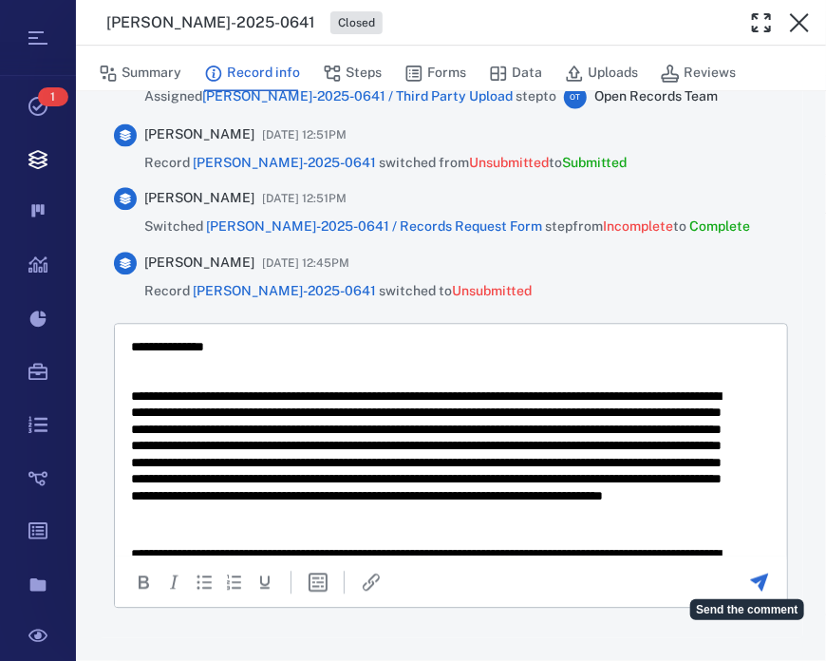
click at [748, 583] on icon "Send the comment" at bounding box center [759, 581] width 23 height 23
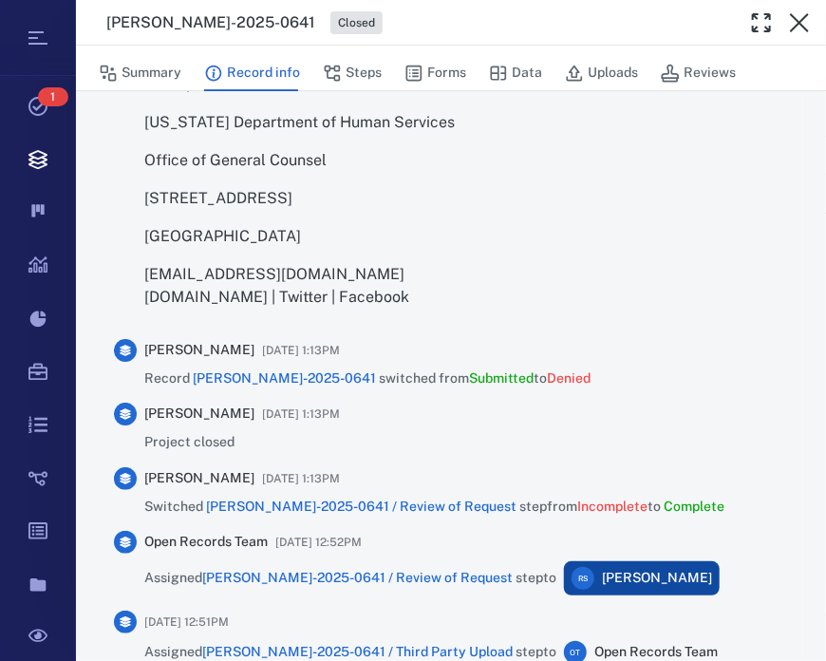
scroll to position [1900, 0]
